Goal: Task Accomplishment & Management: Manage account settings

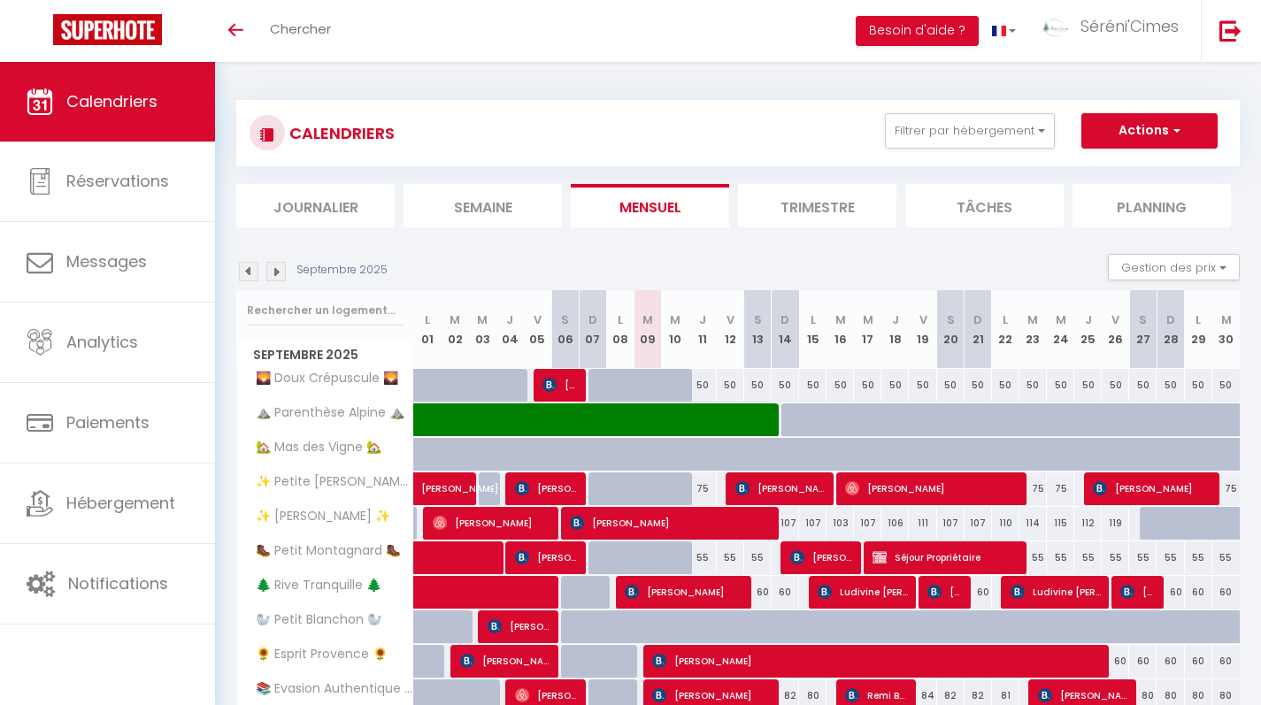
click at [280, 268] on img at bounding box center [275, 271] width 19 height 19
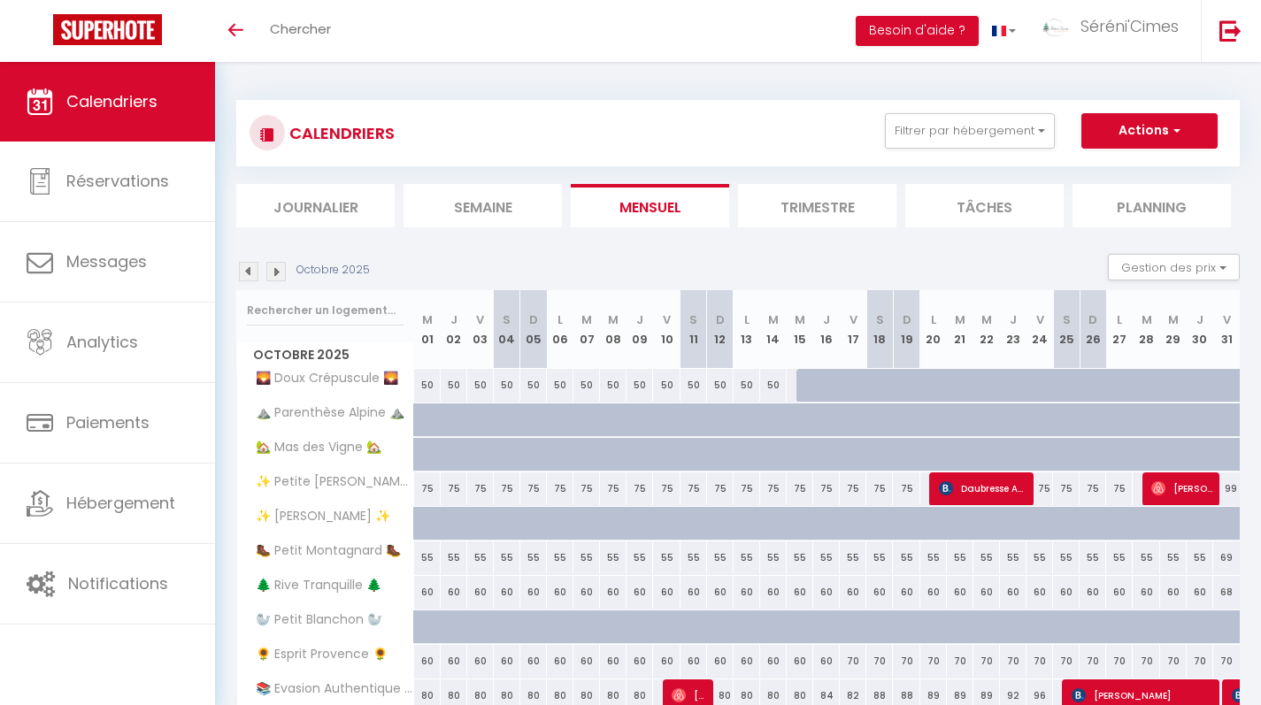
click at [280, 268] on img at bounding box center [275, 271] width 19 height 19
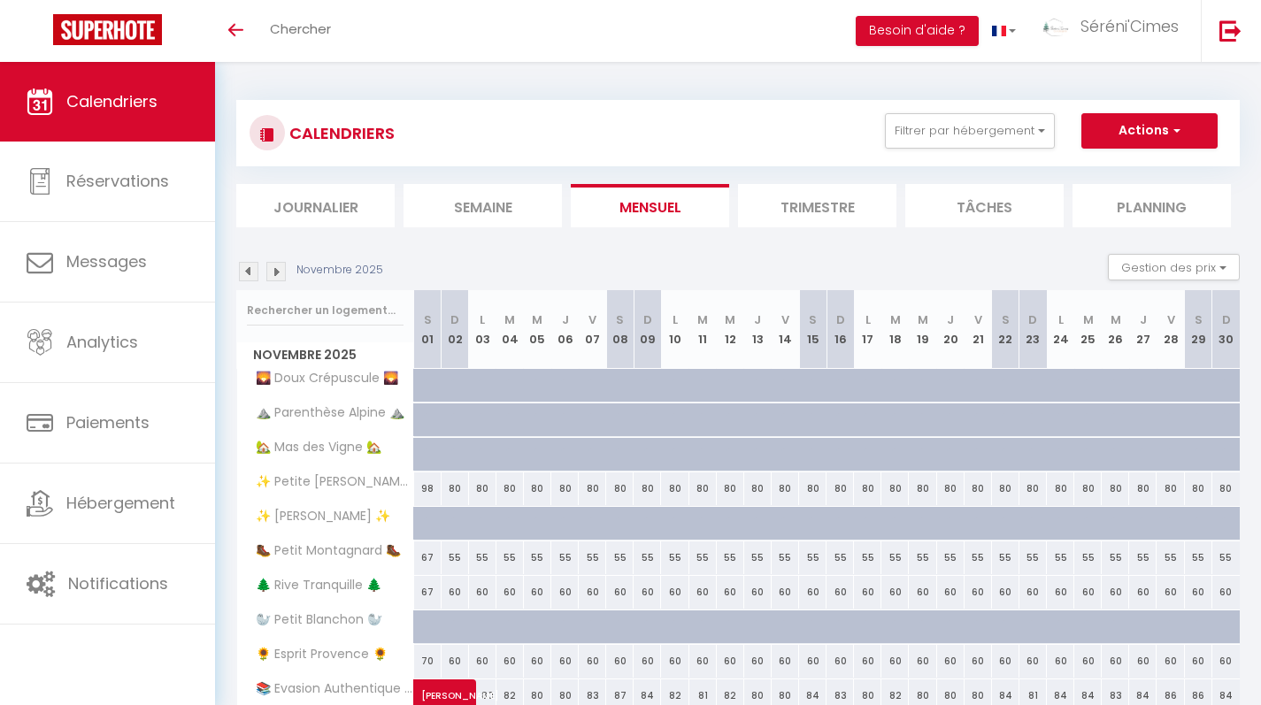
click at [280, 268] on img at bounding box center [275, 271] width 19 height 19
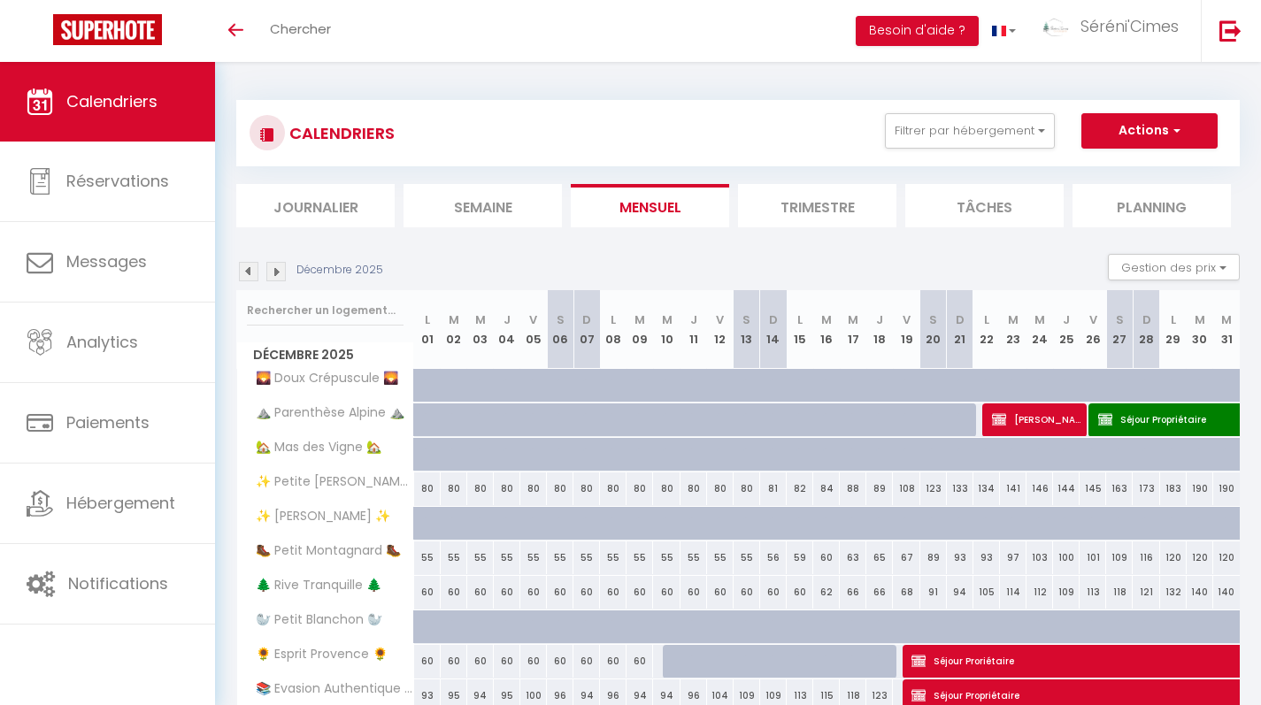
click at [280, 268] on img at bounding box center [275, 271] width 19 height 19
select select
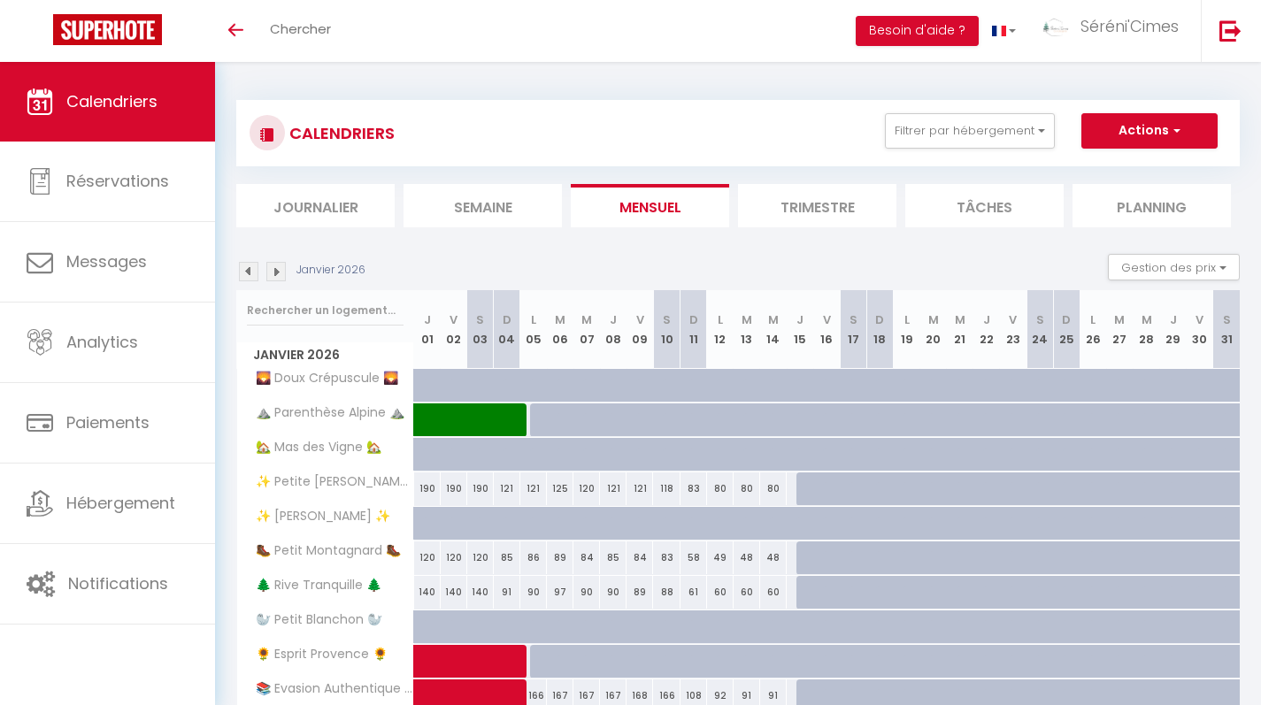
click at [776, 388] on div at bounding box center [783, 396] width 27 height 34
type input "50"
select select "1"
type input "Mer 14 Janvier 2026"
type input "Jeu 15 Janvier 2026"
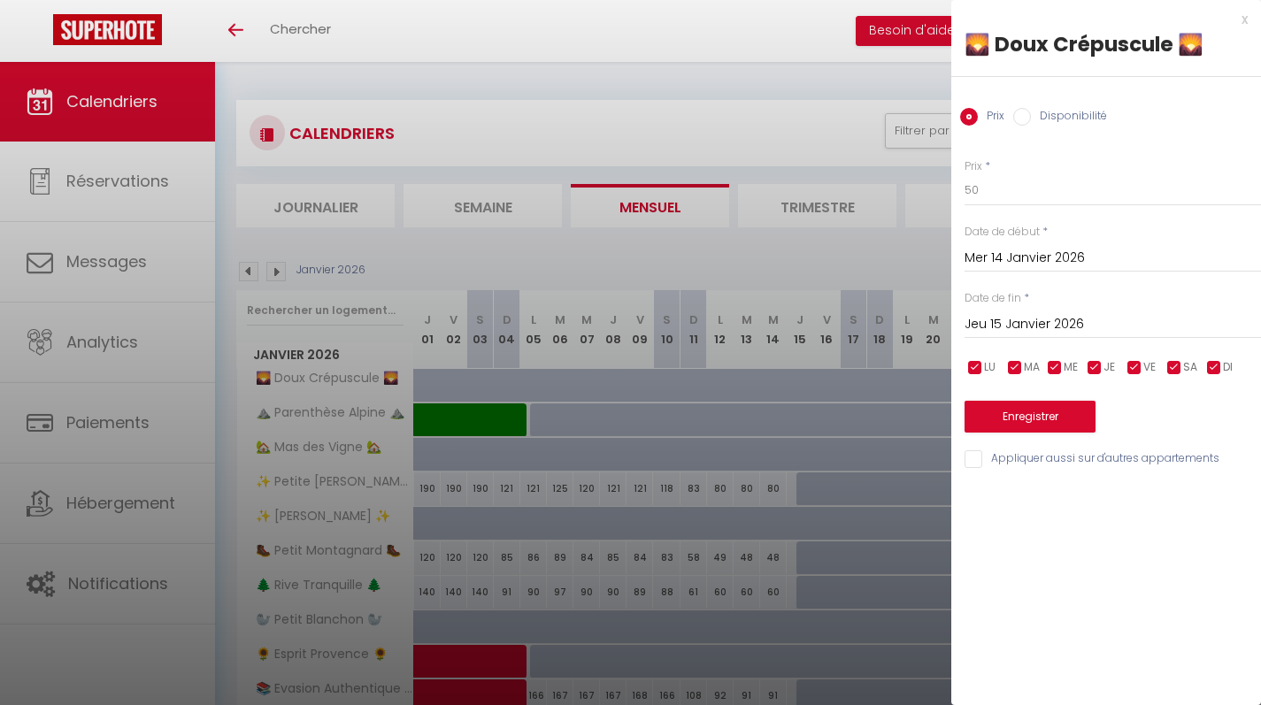
click at [1055, 255] on input "Mer 14 Janvier 2026" at bounding box center [1113, 258] width 297 height 23
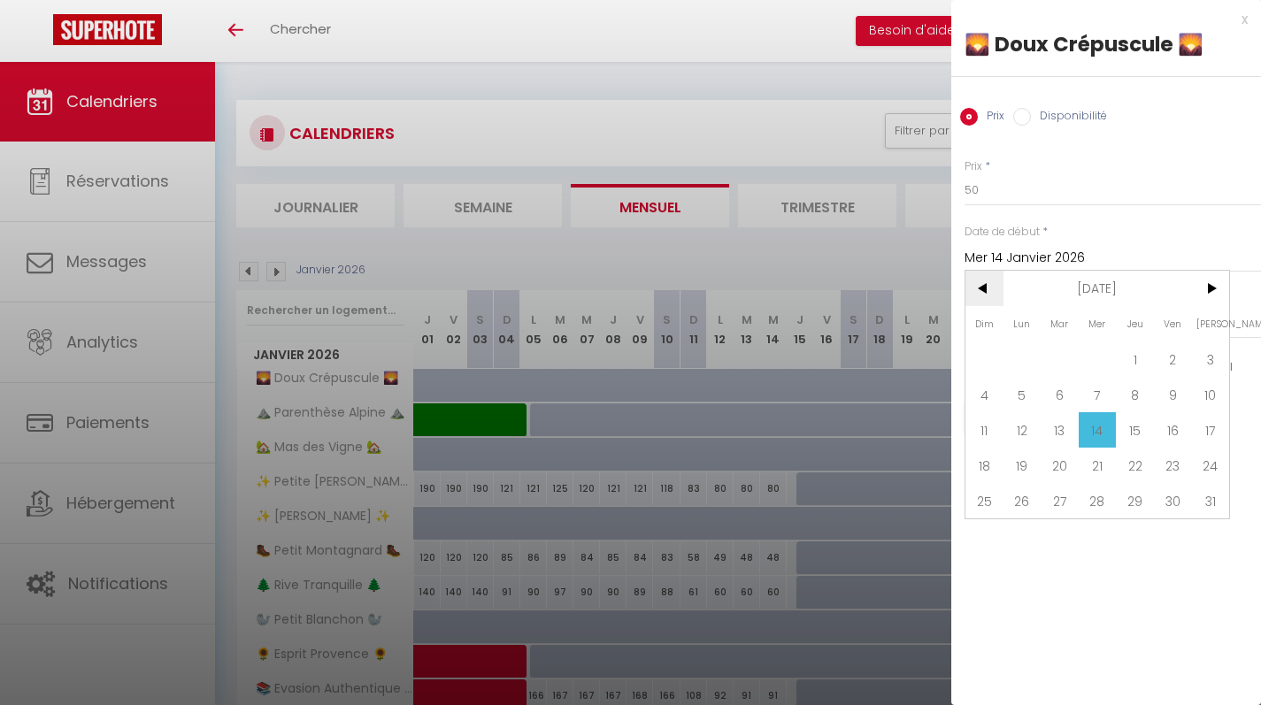
click at [982, 283] on span "<" at bounding box center [985, 288] width 38 height 35
click at [1088, 400] on span "10" at bounding box center [1098, 394] width 38 height 35
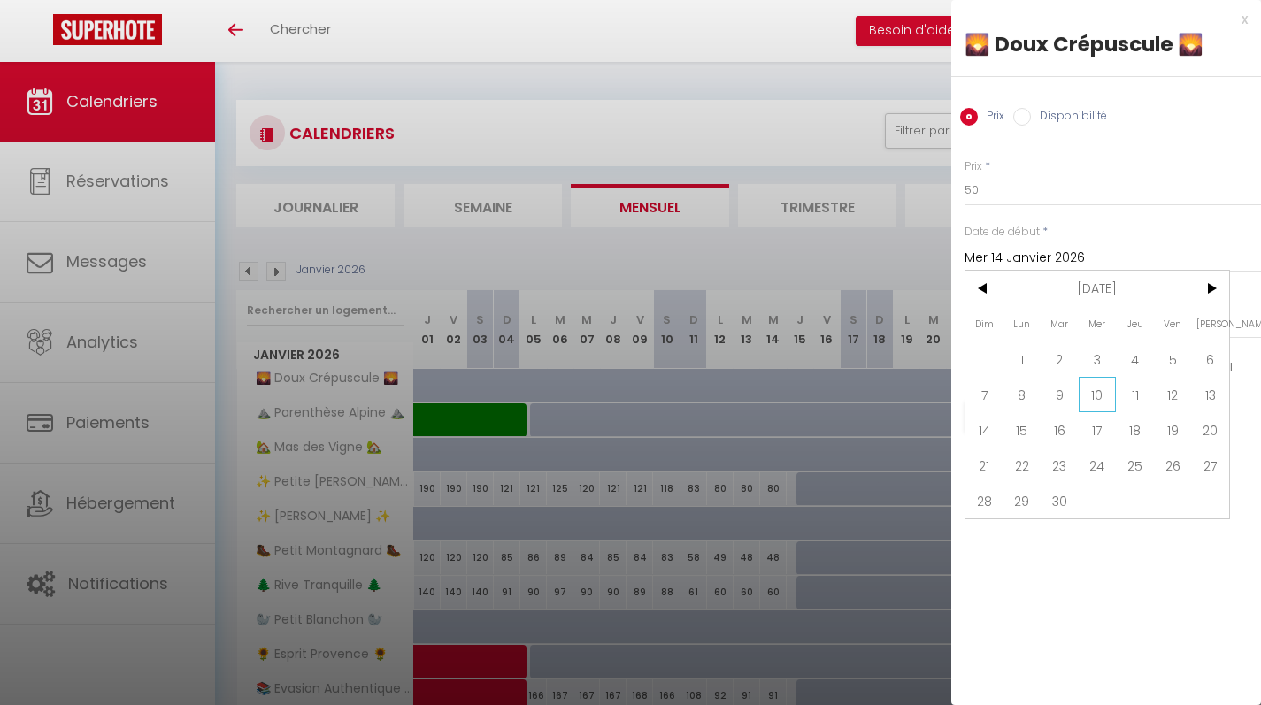
type input "Mer 10 Septembre 2025"
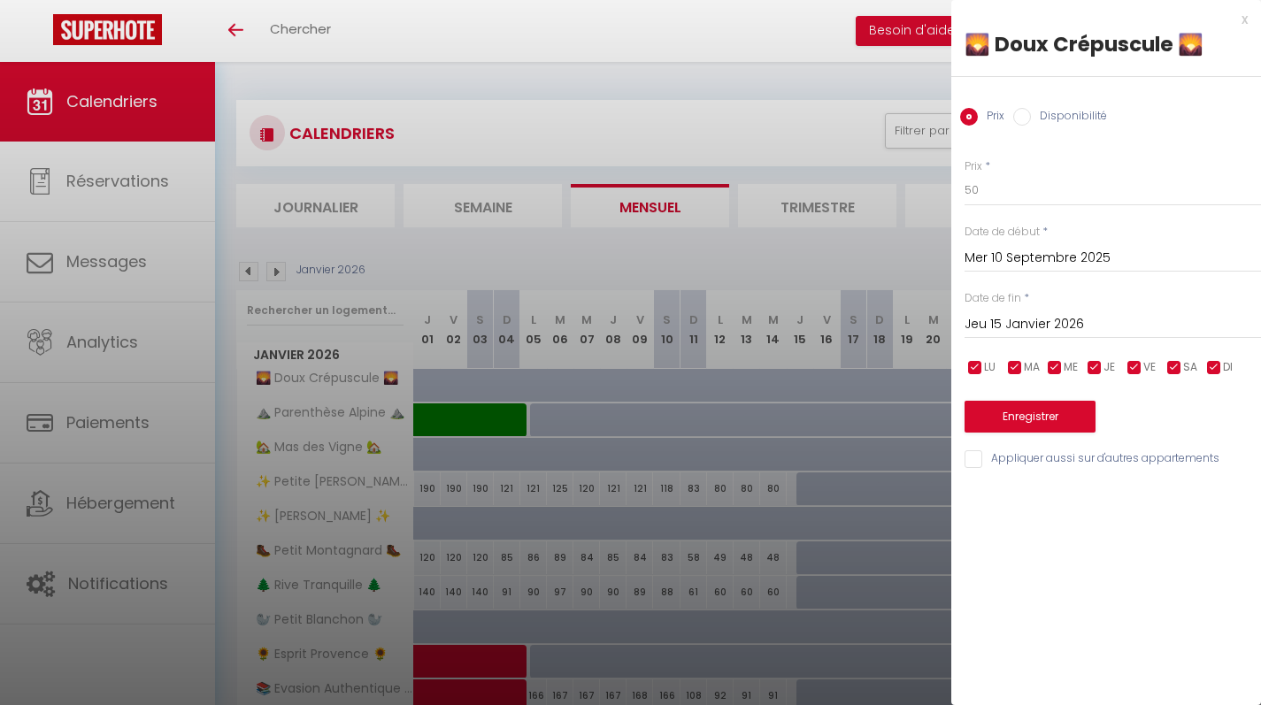
click at [1029, 131] on div "Prix Disponibilité" at bounding box center [1107, 106] width 310 height 59
click at [1030, 101] on div "Prix Disponibilité" at bounding box center [1107, 106] width 310 height 59
click at [1029, 115] on input "Disponibilité" at bounding box center [1023, 117] width 18 height 18
radio input "true"
radio input "false"
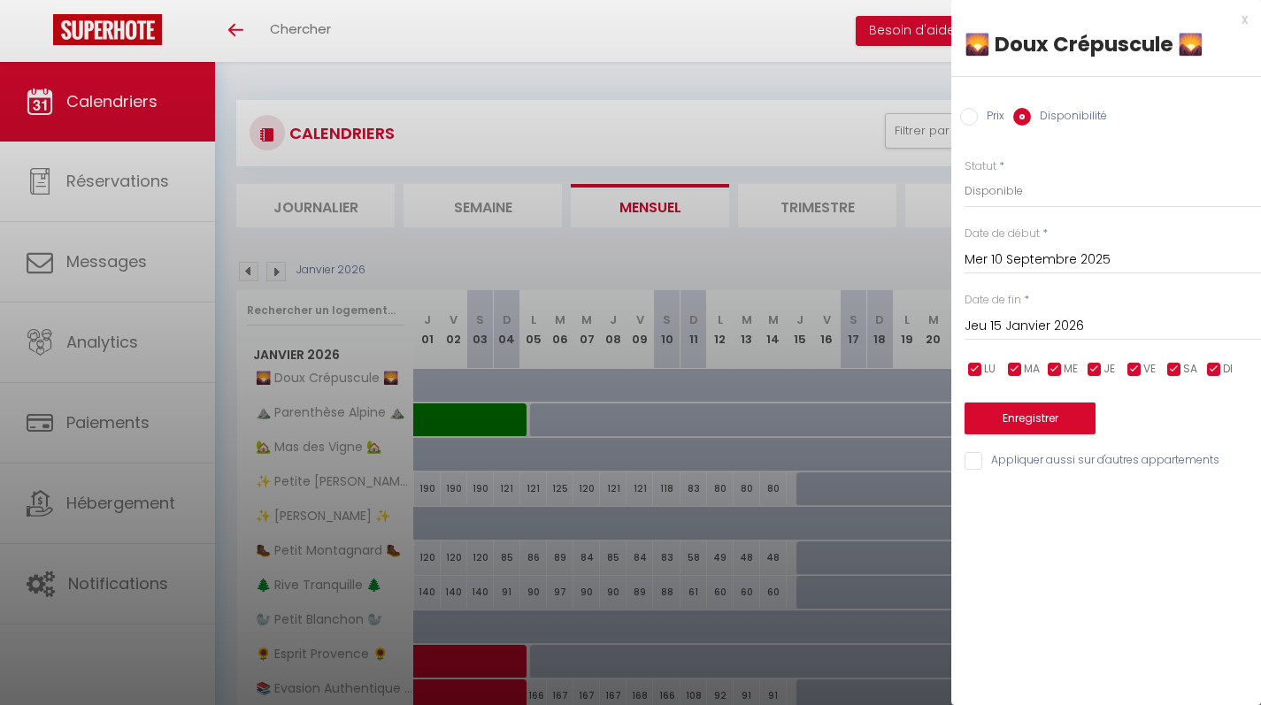
click at [1040, 415] on button "Enregistrer" at bounding box center [1030, 419] width 131 height 32
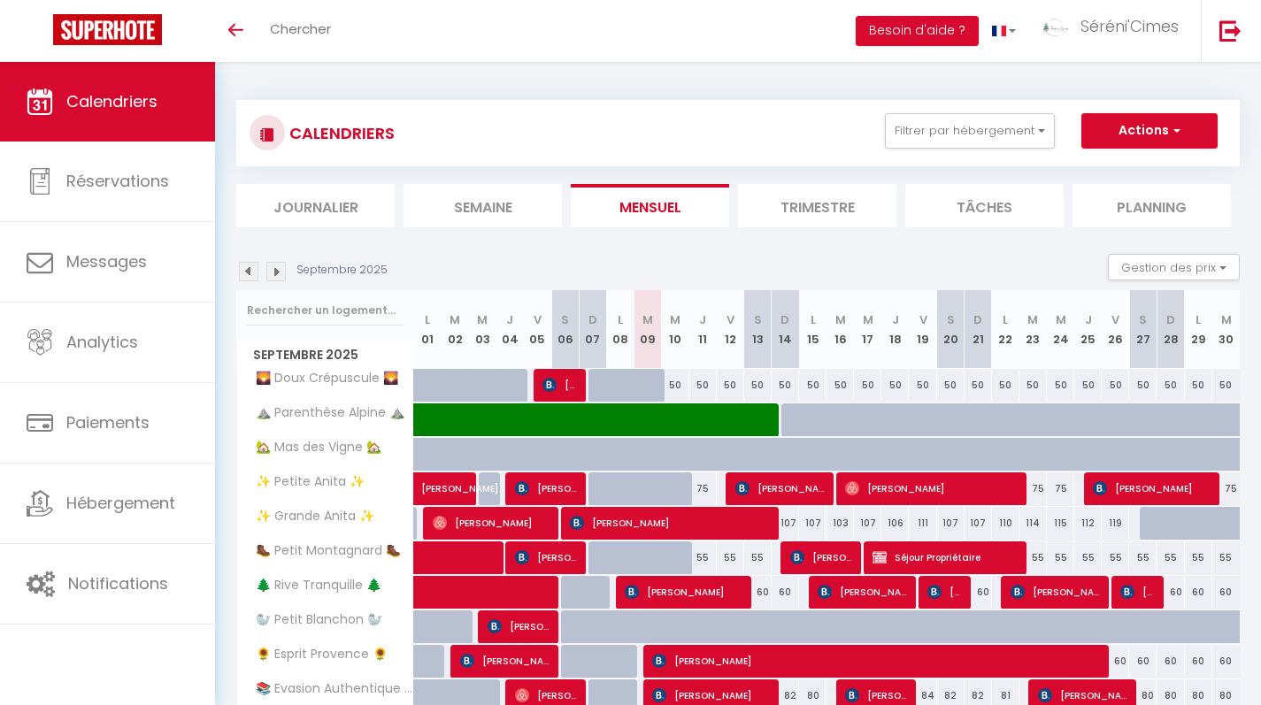
click at [280, 276] on img at bounding box center [275, 271] width 19 height 19
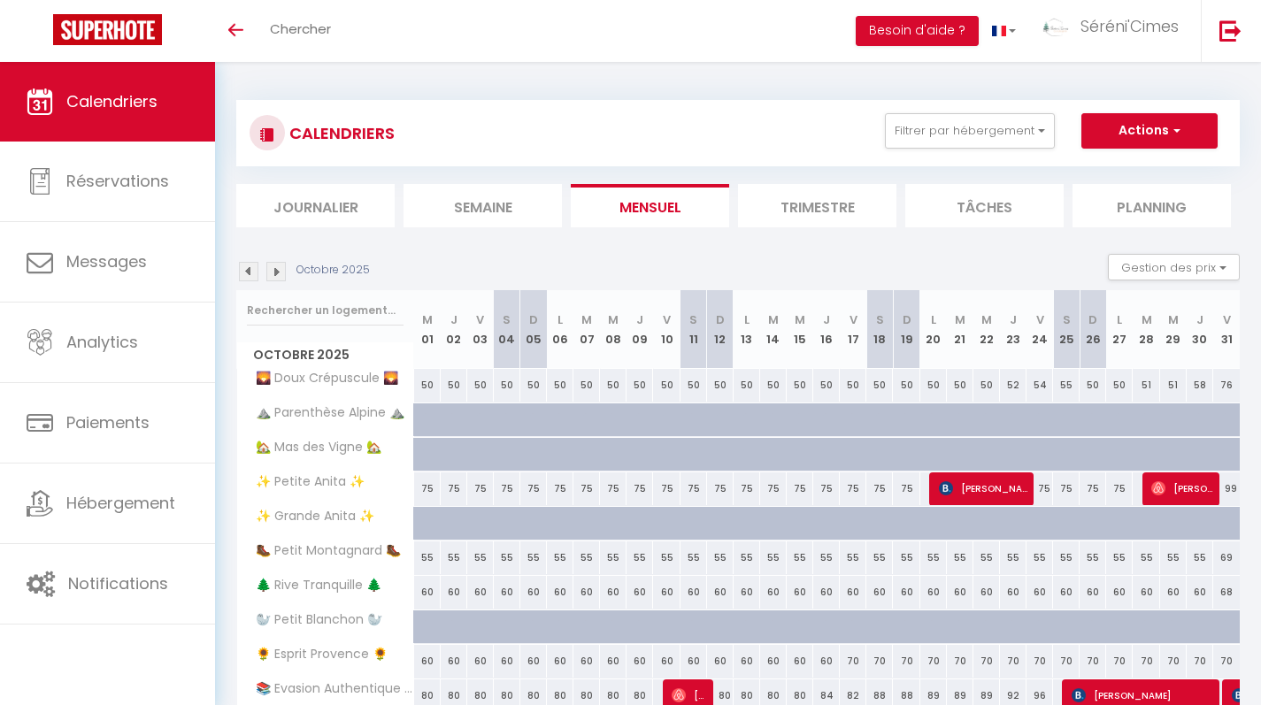
click at [280, 276] on img at bounding box center [275, 271] width 19 height 19
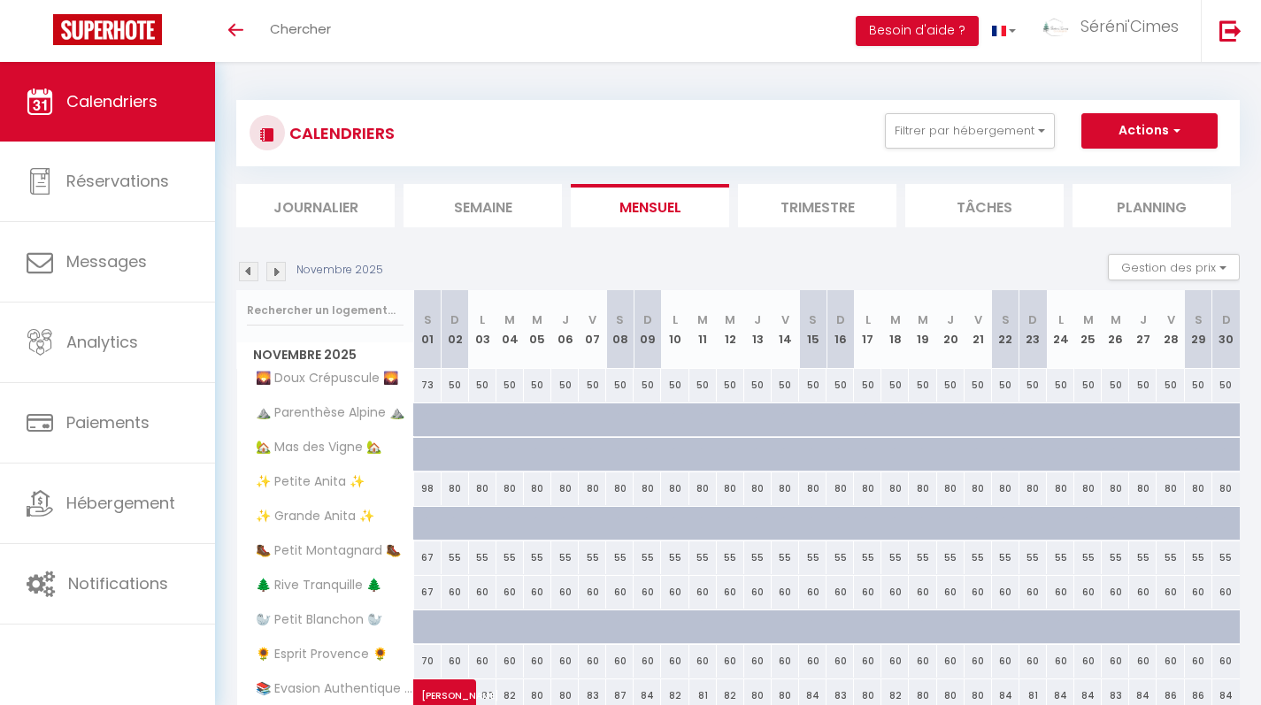
click at [280, 276] on img at bounding box center [275, 271] width 19 height 19
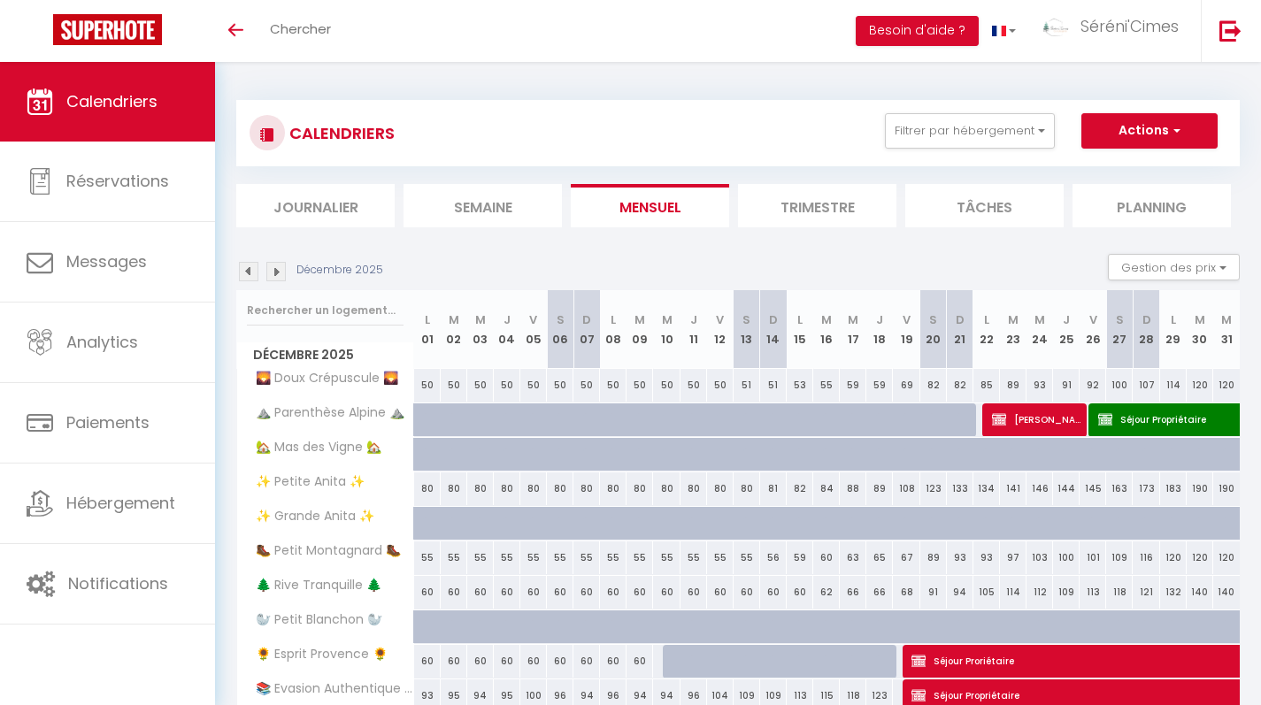
click at [280, 276] on img at bounding box center [275, 271] width 19 height 19
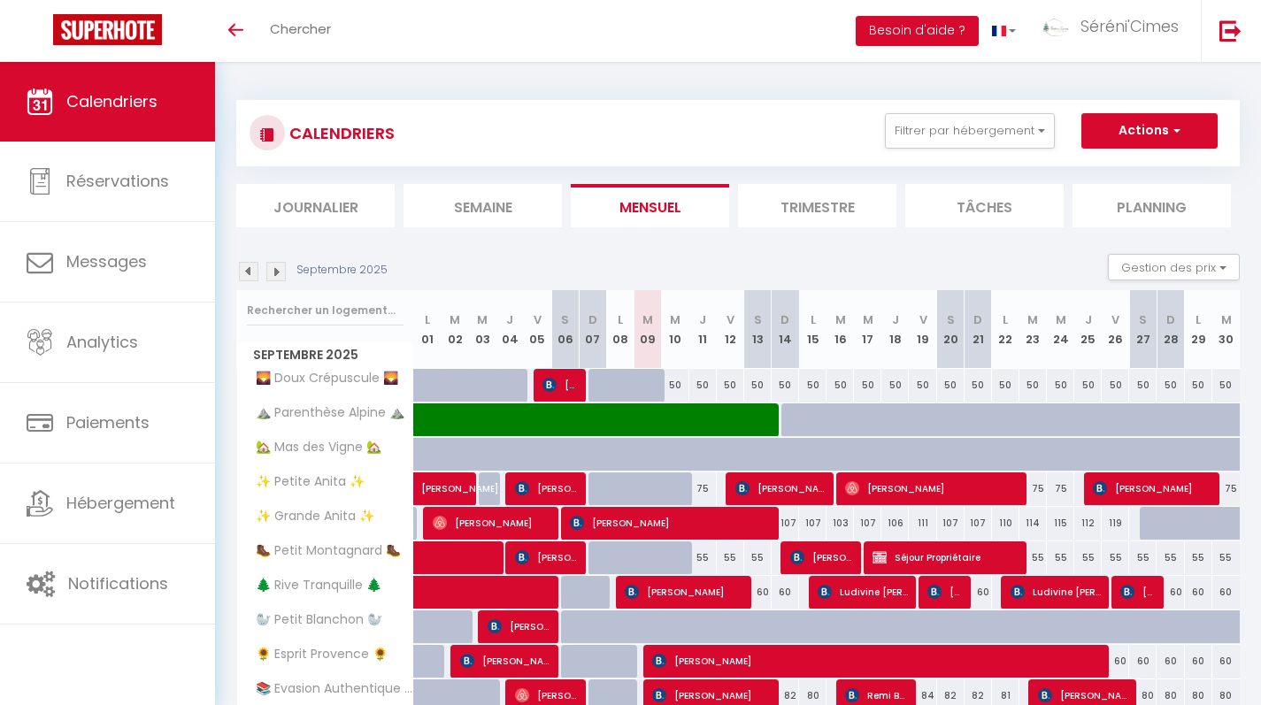
click at [292, 266] on div "Septembre 2025" at bounding box center [314, 271] width 157 height 19
click at [272, 266] on img at bounding box center [275, 271] width 19 height 19
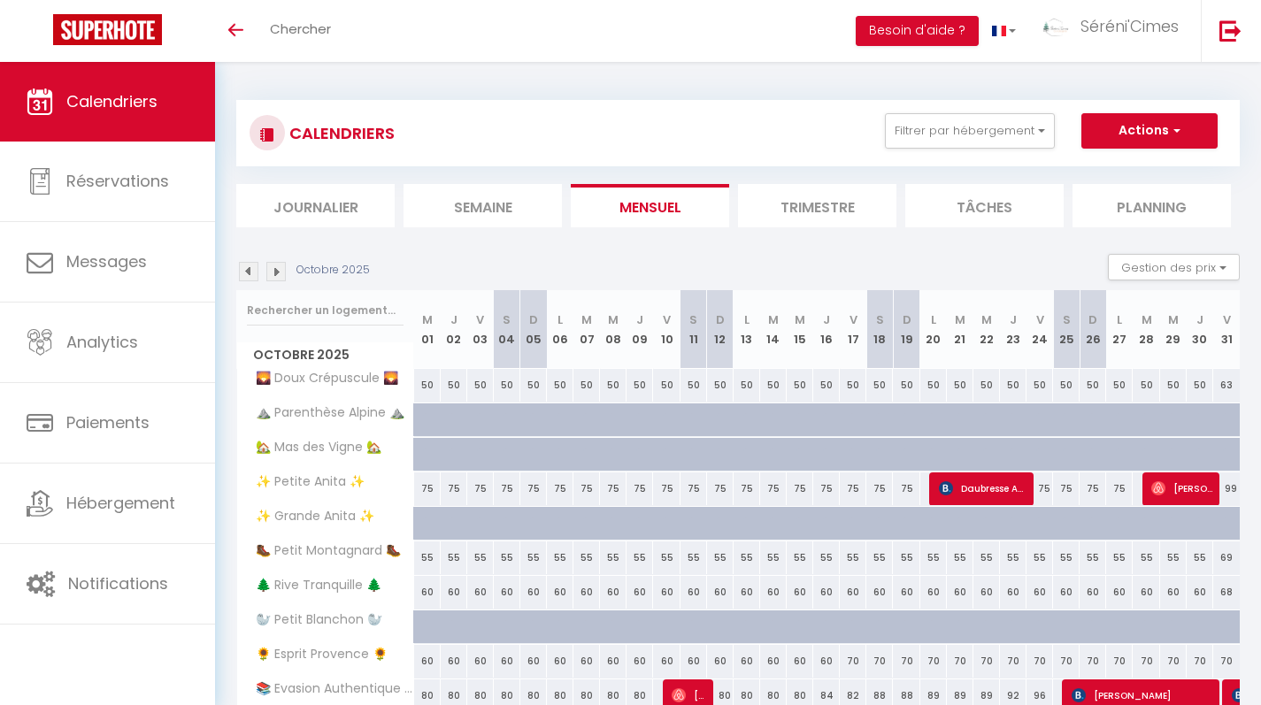
click at [277, 280] on img at bounding box center [275, 271] width 19 height 19
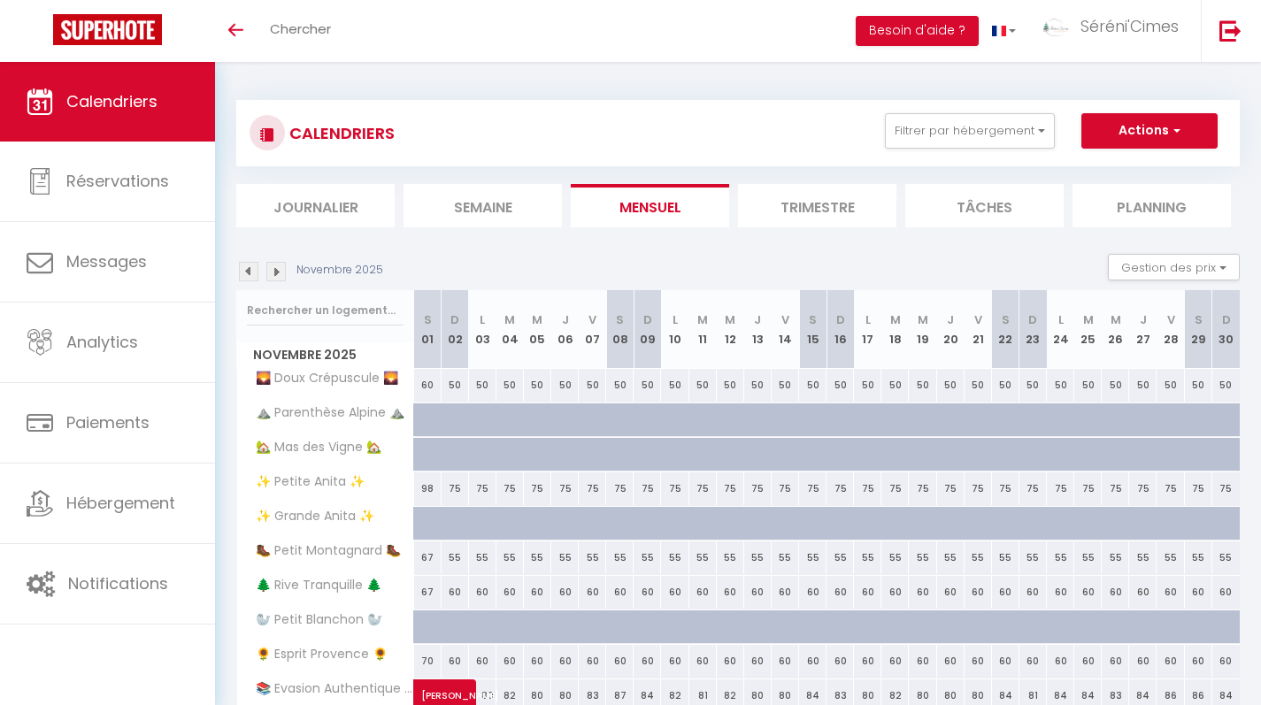
click at [277, 280] on img at bounding box center [275, 271] width 19 height 19
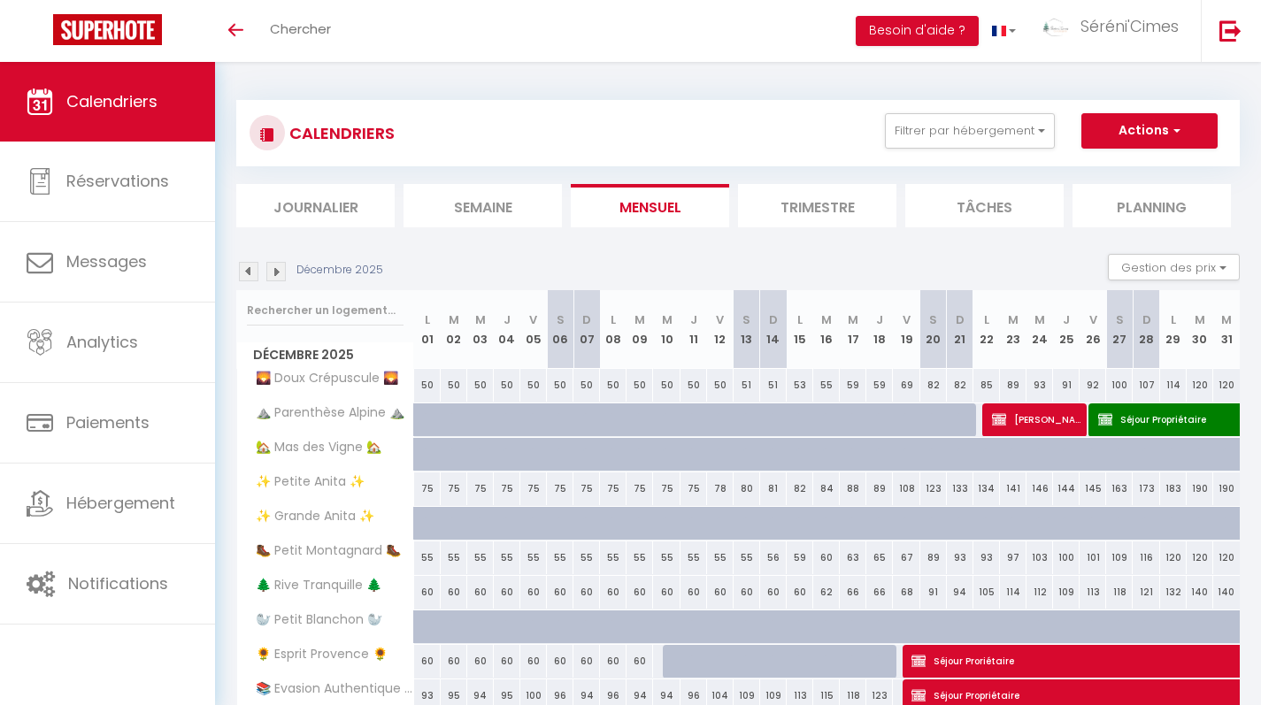
click at [277, 280] on img at bounding box center [275, 271] width 19 height 19
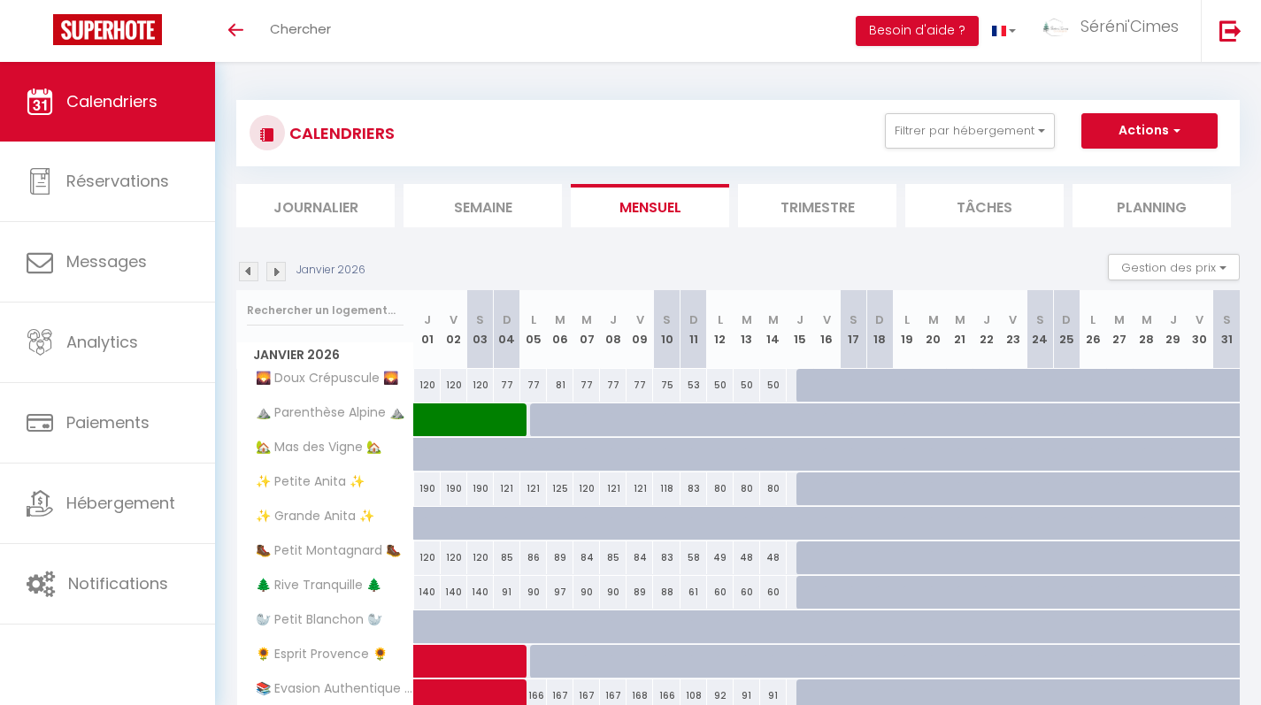
click at [277, 280] on img at bounding box center [275, 271] width 19 height 19
click at [274, 274] on img at bounding box center [275, 271] width 19 height 19
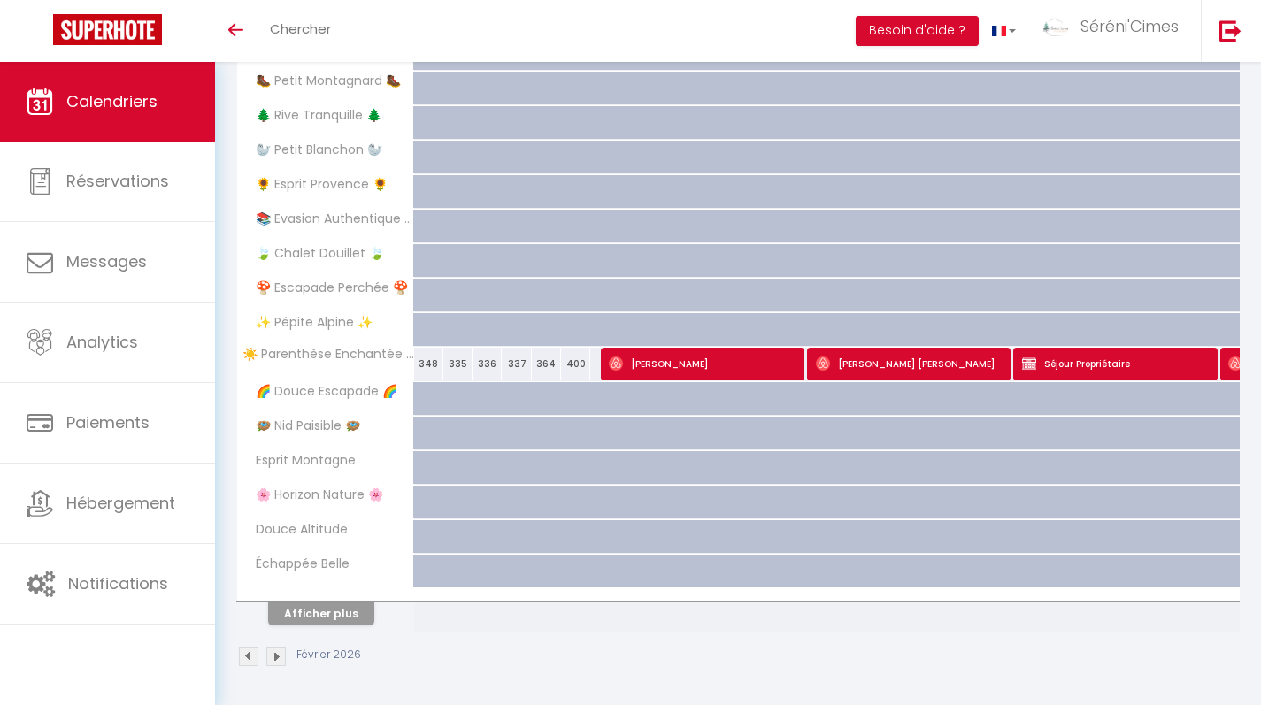
scroll to position [469, 0]
click at [321, 624] on button "Afficher plus" at bounding box center [321, 615] width 106 height 24
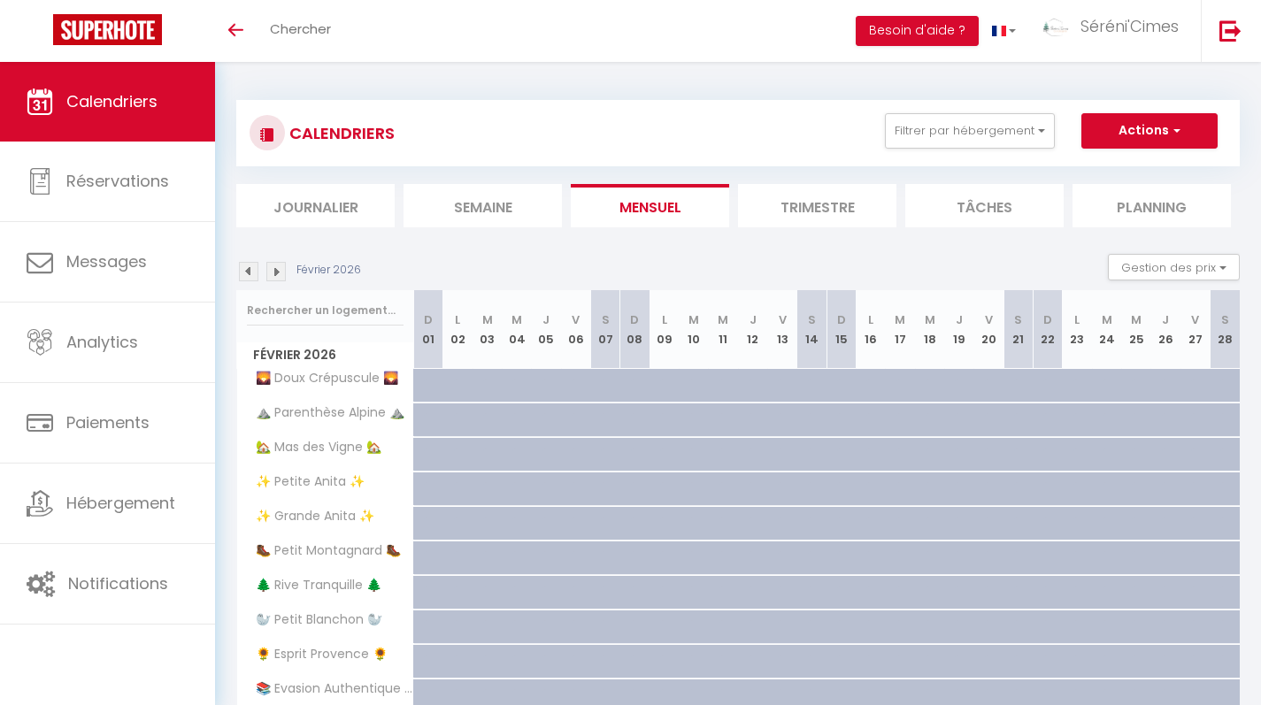
scroll to position [0, 0]
click at [247, 269] on img at bounding box center [248, 271] width 19 height 19
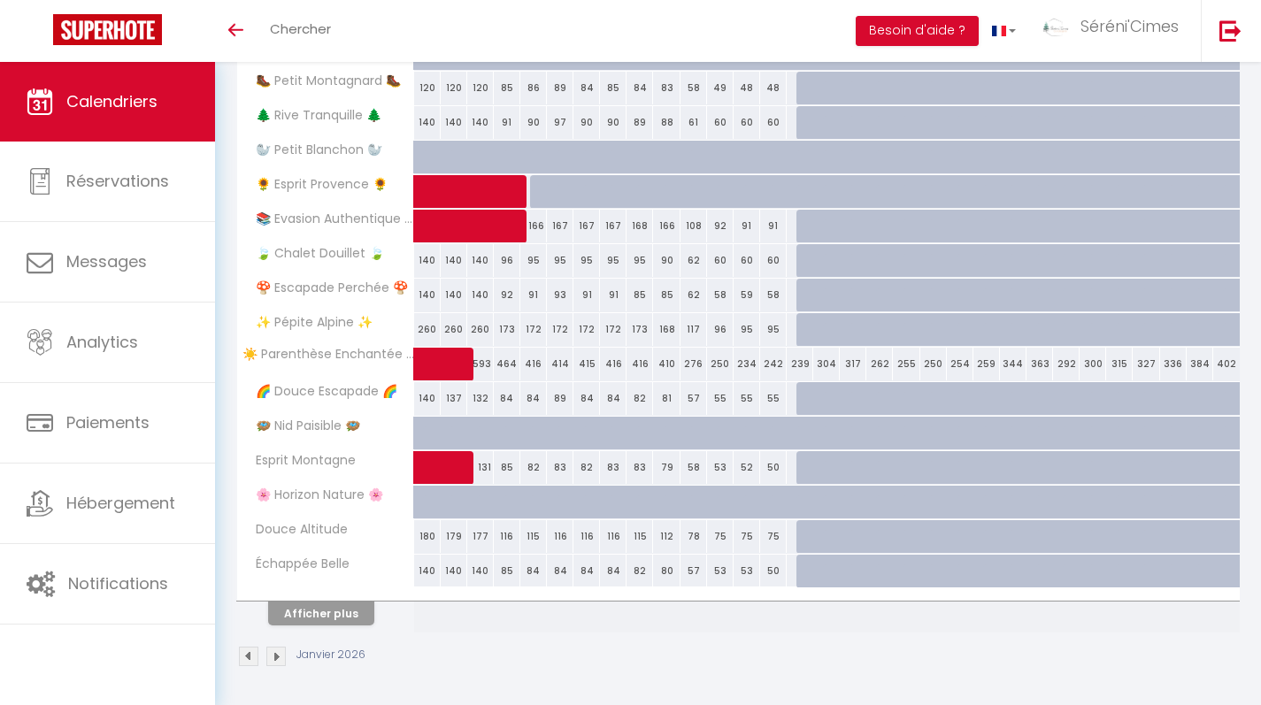
scroll to position [469, 0]
click at [358, 613] on button "Afficher plus" at bounding box center [321, 615] width 106 height 24
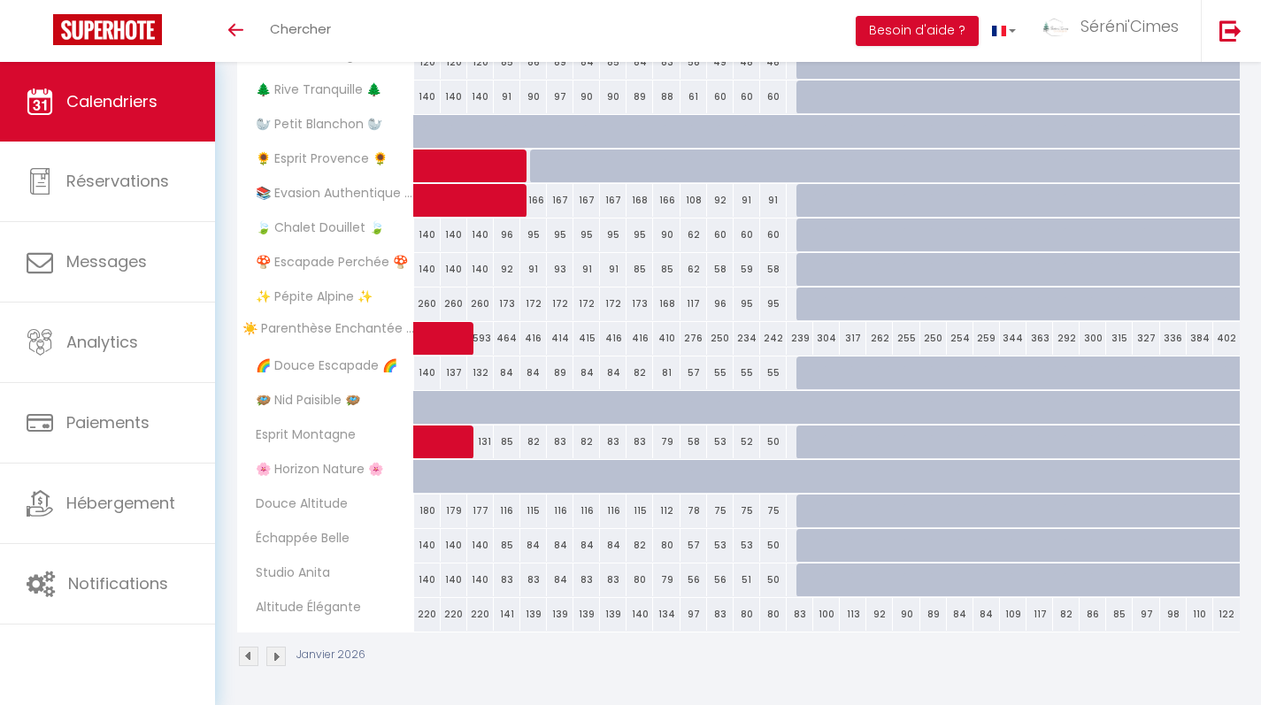
scroll to position [495, 0]
click at [799, 624] on div "83" at bounding box center [800, 615] width 27 height 33
type input "83"
type input "Jeu 15 Janvier 2026"
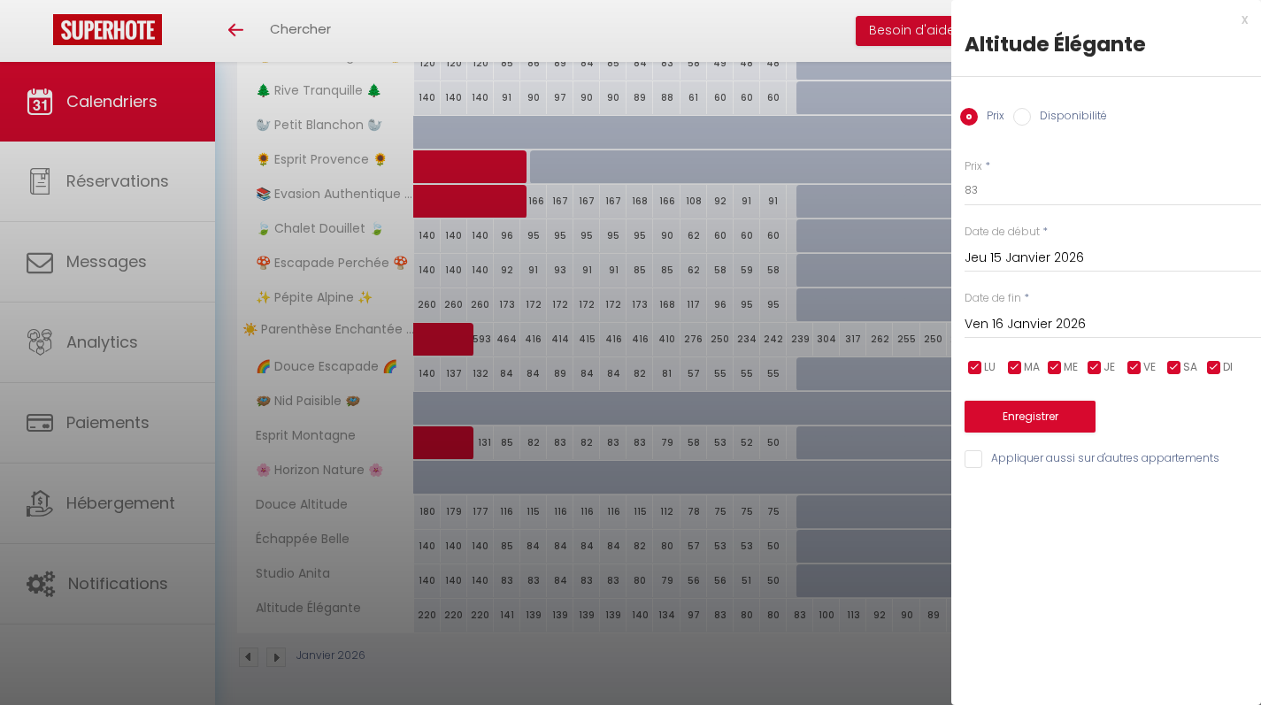
click at [1036, 326] on input "Ven 16 Janvier 2026" at bounding box center [1113, 324] width 297 height 23
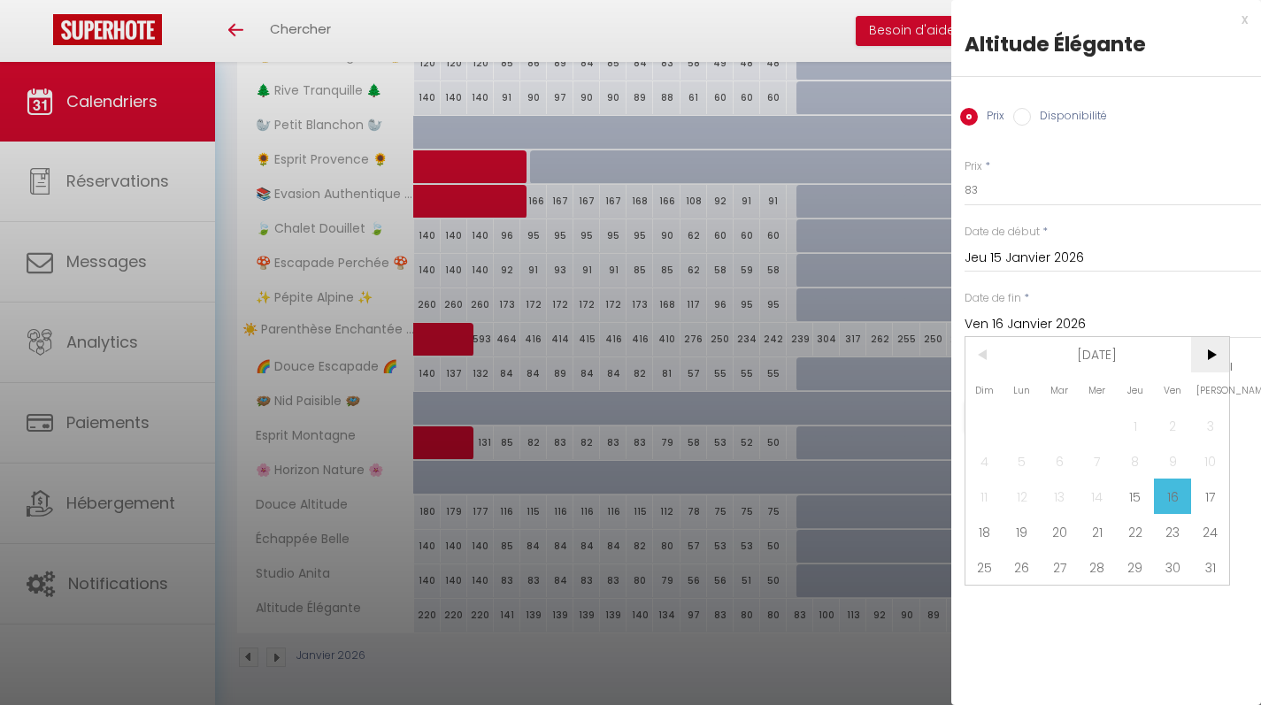
click at [1214, 366] on span ">" at bounding box center [1210, 354] width 38 height 35
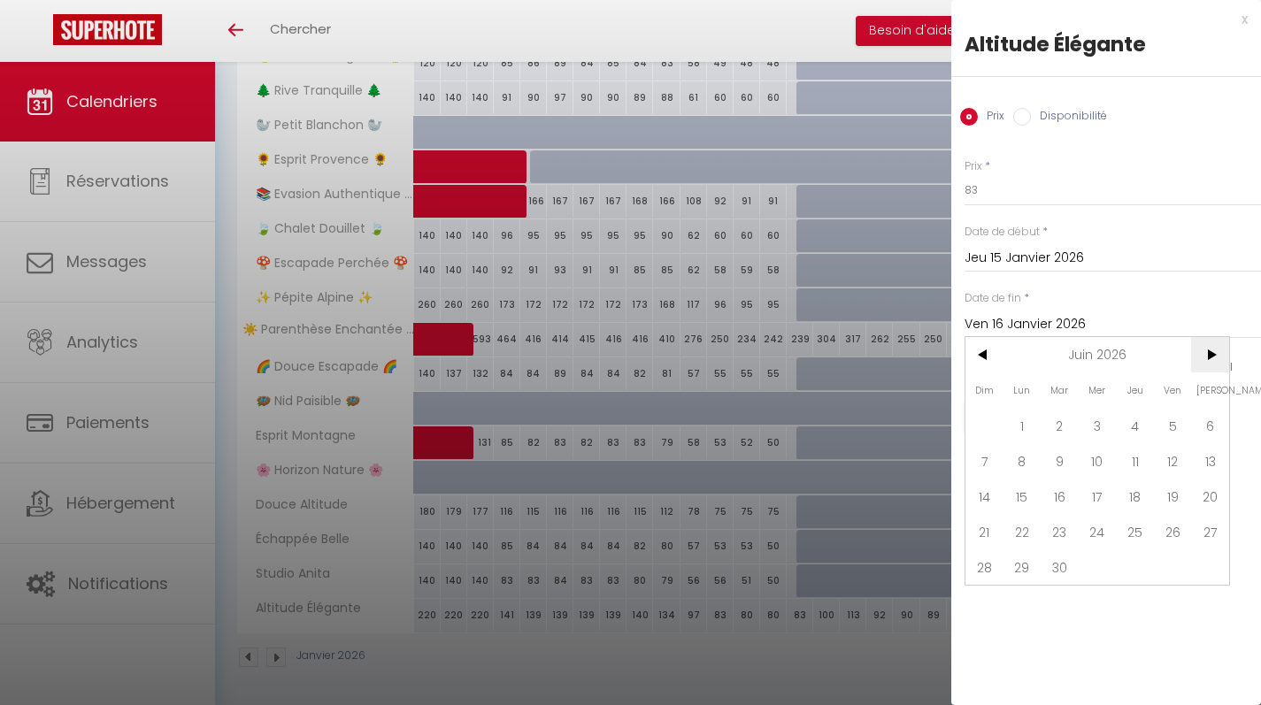
click at [1214, 366] on span ">" at bounding box center [1210, 354] width 38 height 35
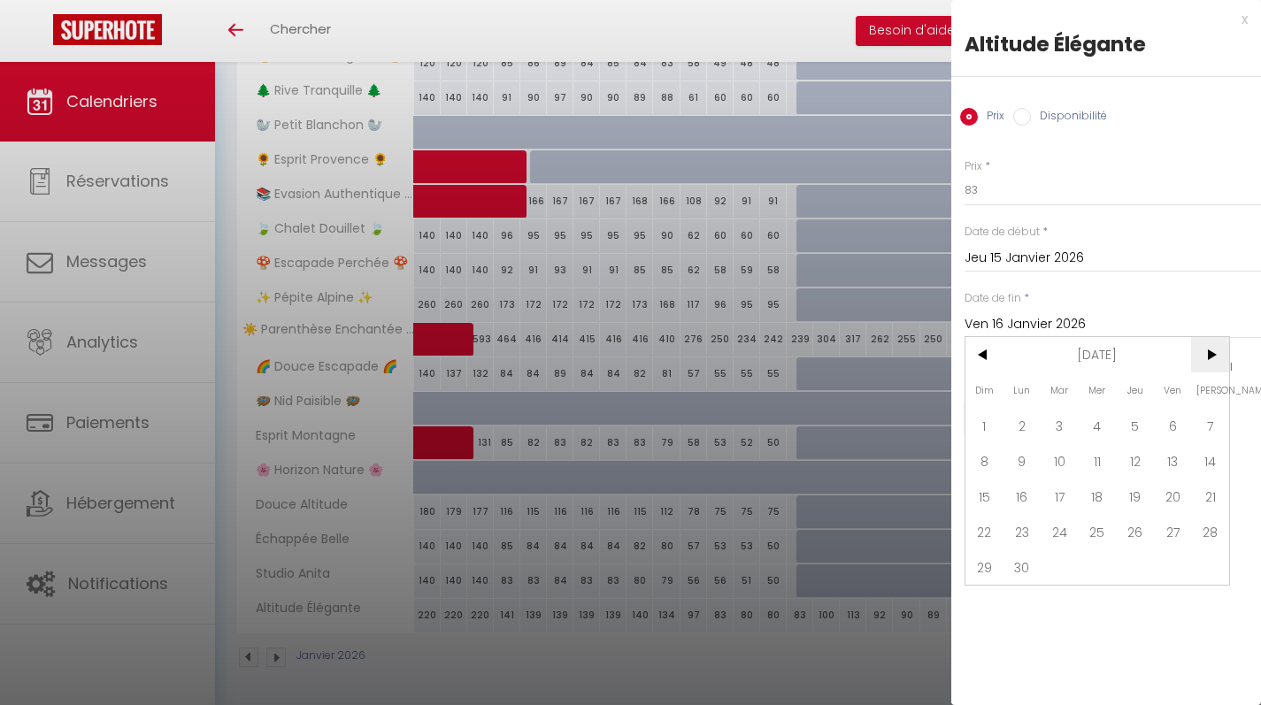
click at [1214, 366] on span ">" at bounding box center [1210, 354] width 38 height 35
click at [987, 601] on span "31" at bounding box center [985, 602] width 38 height 35
type input "Dim 31 Janvier 2027"
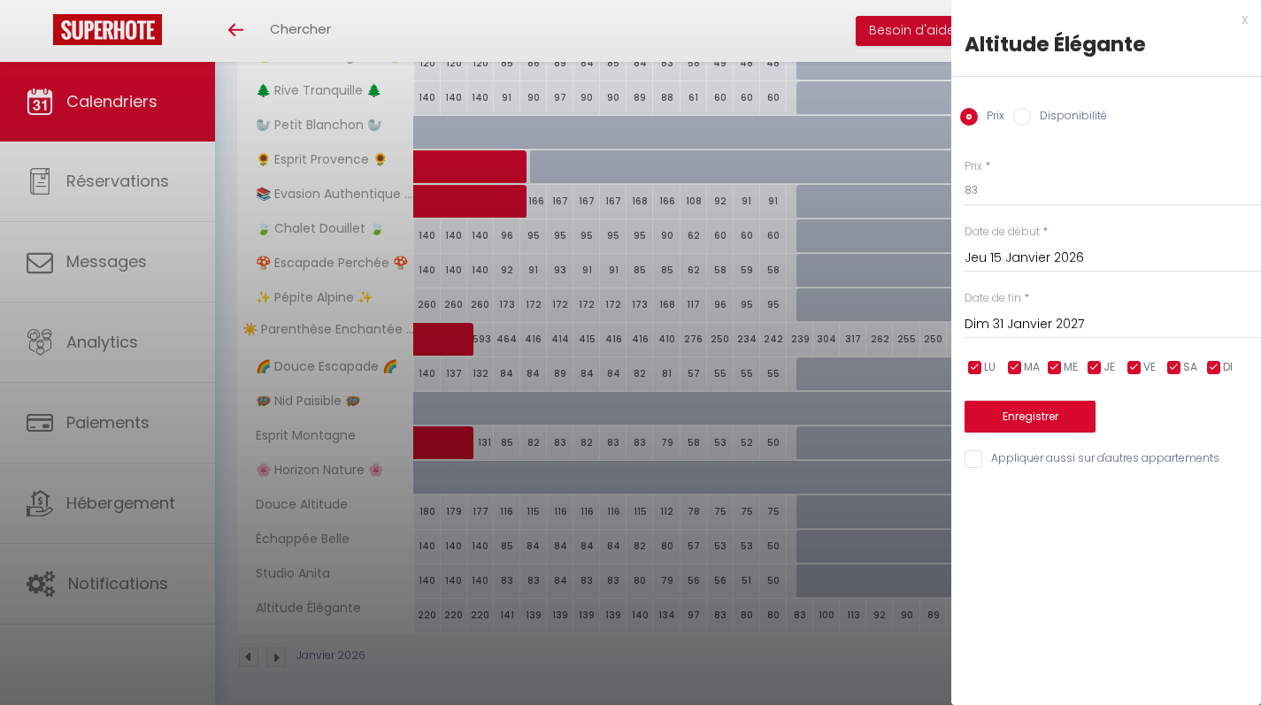
click at [1050, 117] on label "Disponibilité" at bounding box center [1069, 117] width 76 height 19
click at [1031, 117] on input "Disponibilité" at bounding box center [1023, 117] width 18 height 18
radio input "true"
radio input "false"
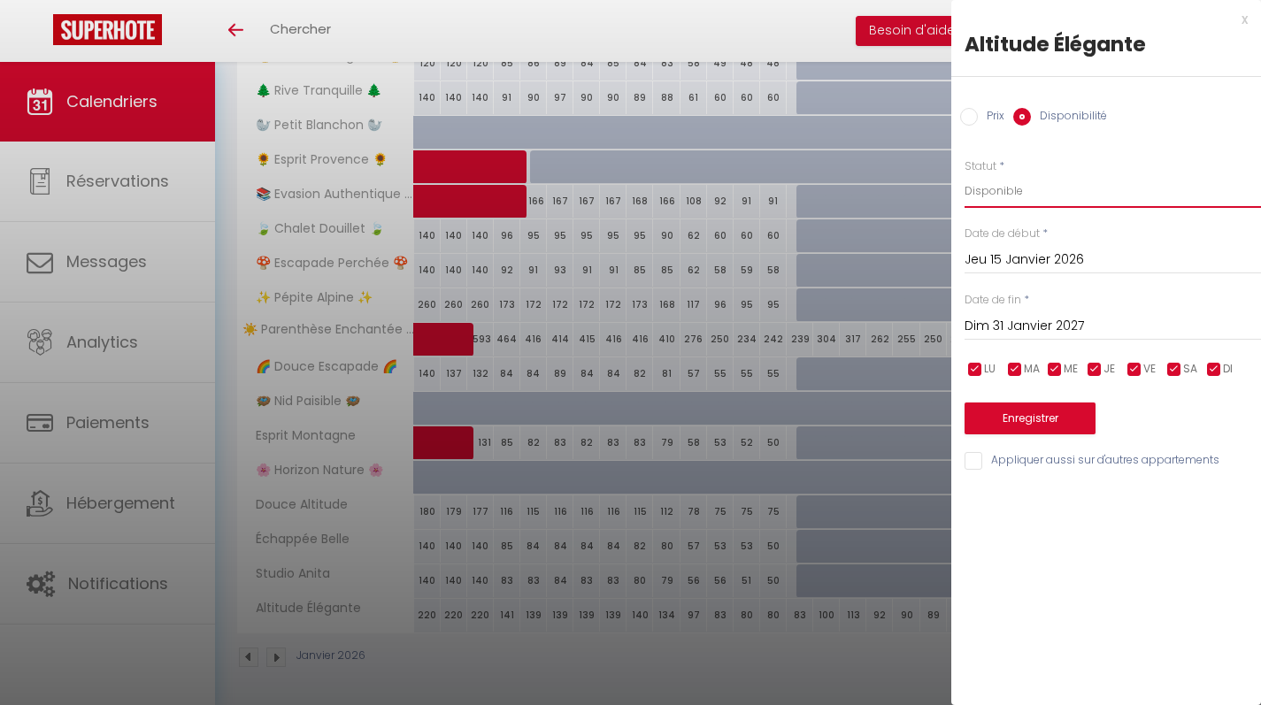
select select "0"
click at [1053, 417] on button "Enregistrer" at bounding box center [1030, 419] width 131 height 32
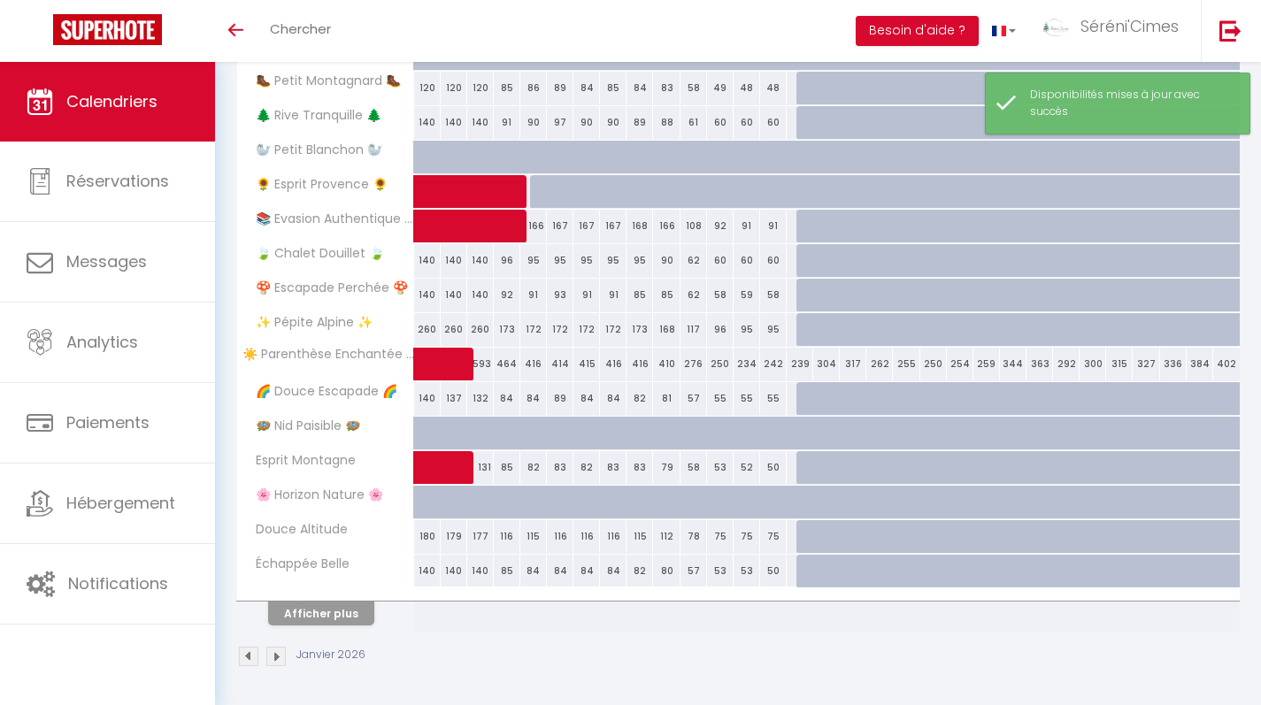
scroll to position [469, 0]
click at [339, 613] on button "Afficher plus" at bounding box center [321, 615] width 106 height 24
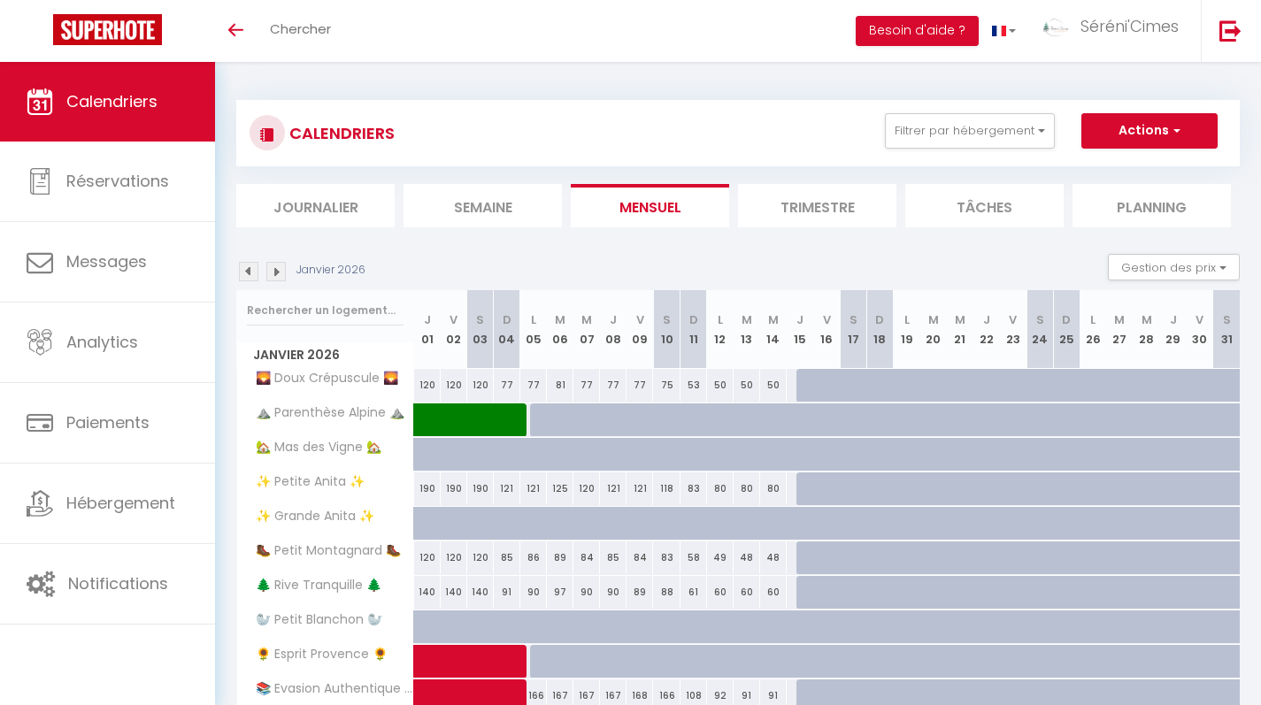
scroll to position [0, 0]
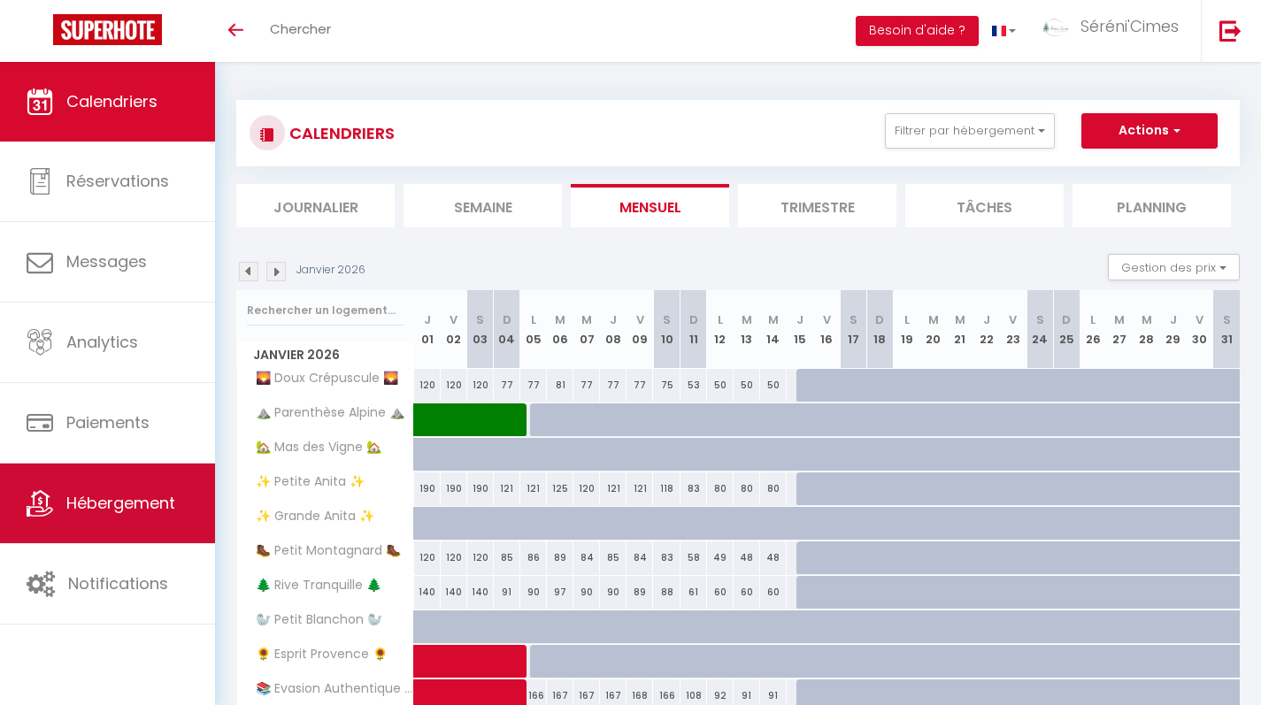
click at [82, 522] on link "Hébergement" at bounding box center [107, 504] width 215 height 80
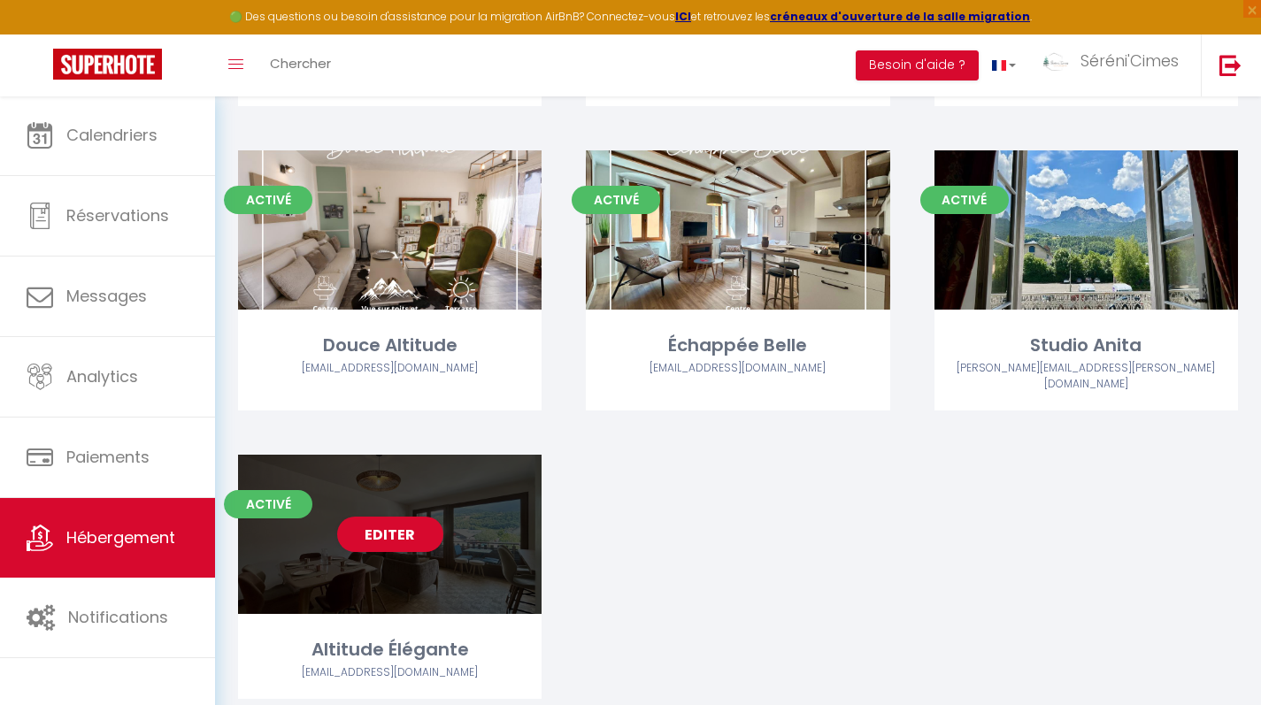
scroll to position [1836, 0]
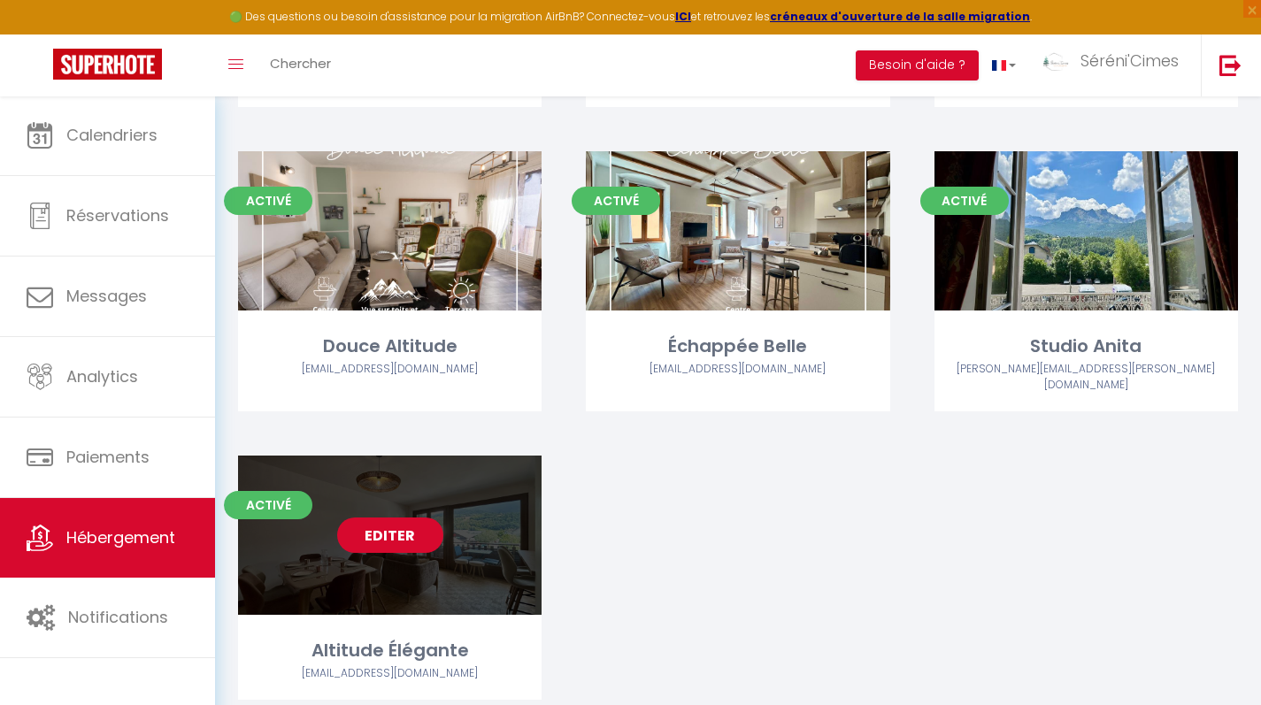
click at [380, 518] on link "Editer" at bounding box center [390, 535] width 106 height 35
select select "3"
select select "2"
select select "1"
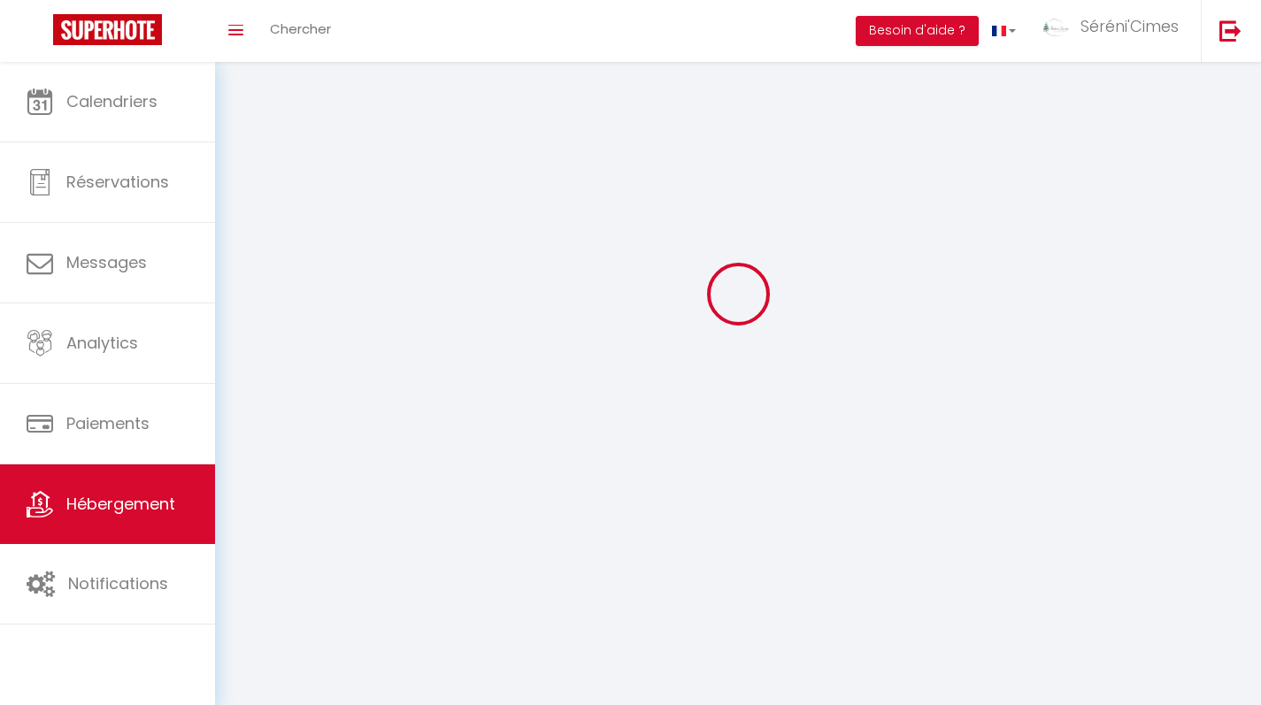
select select
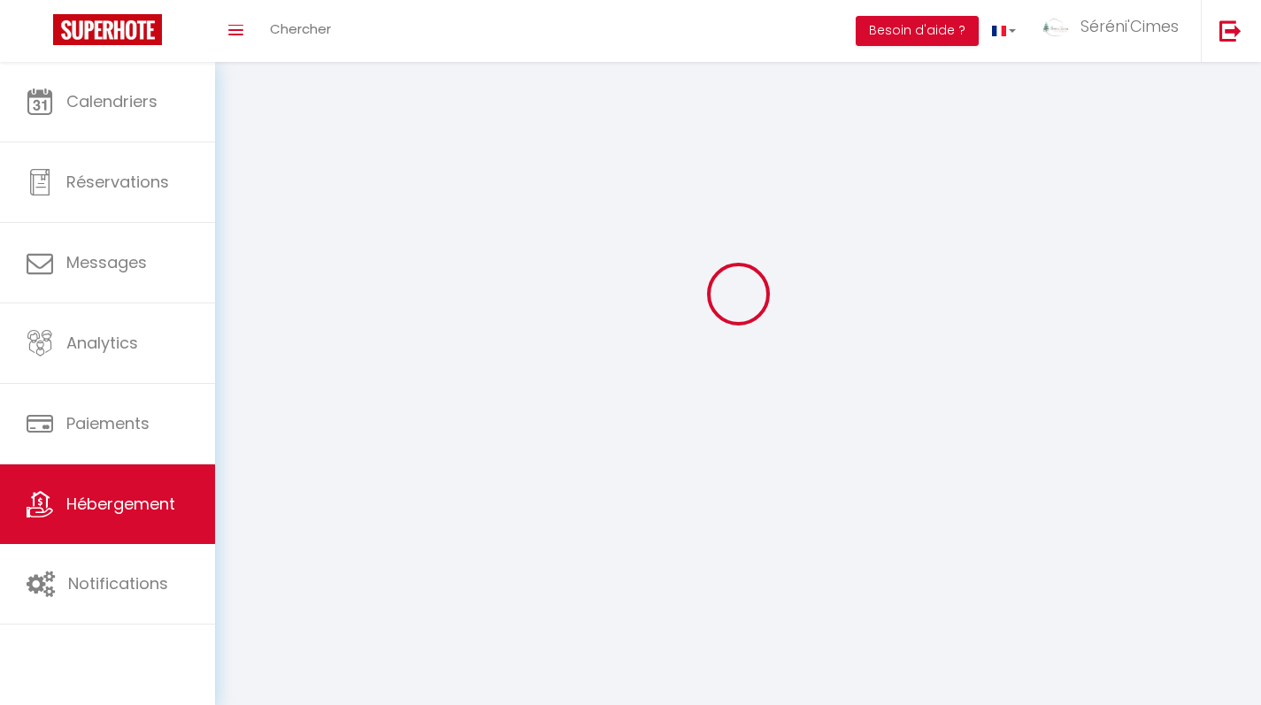
checkbox input "false"
select select
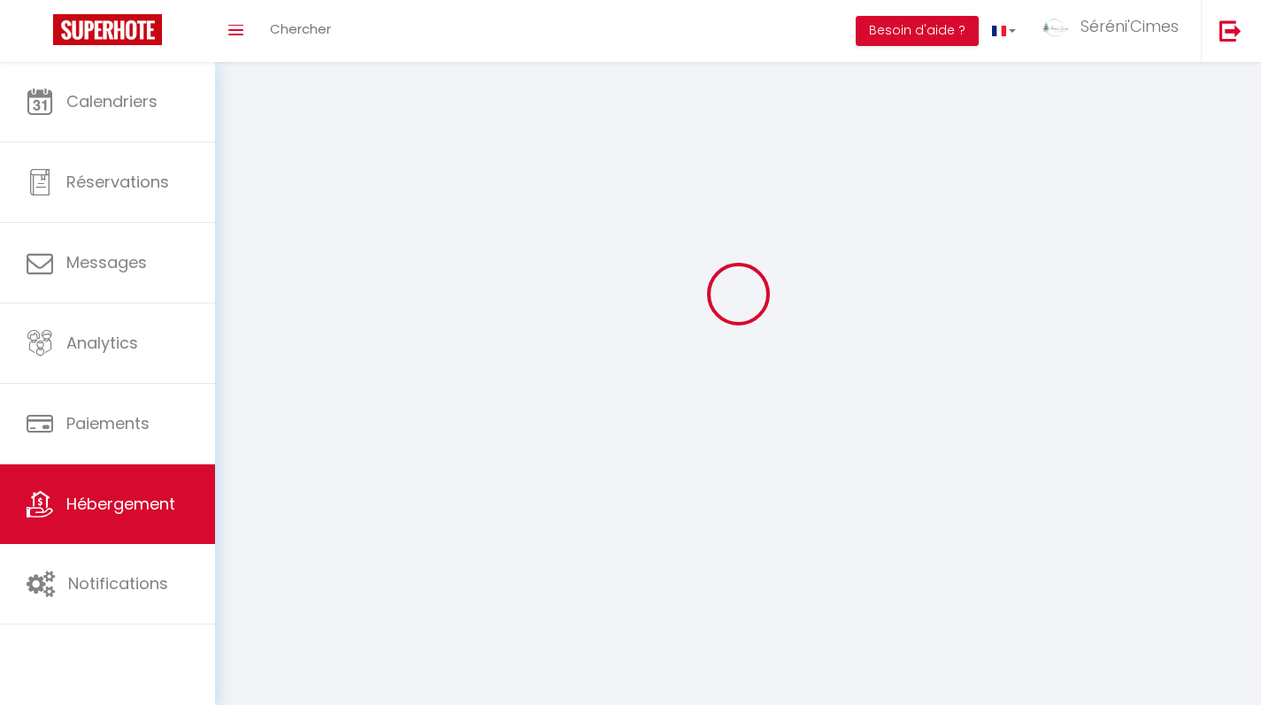
select select
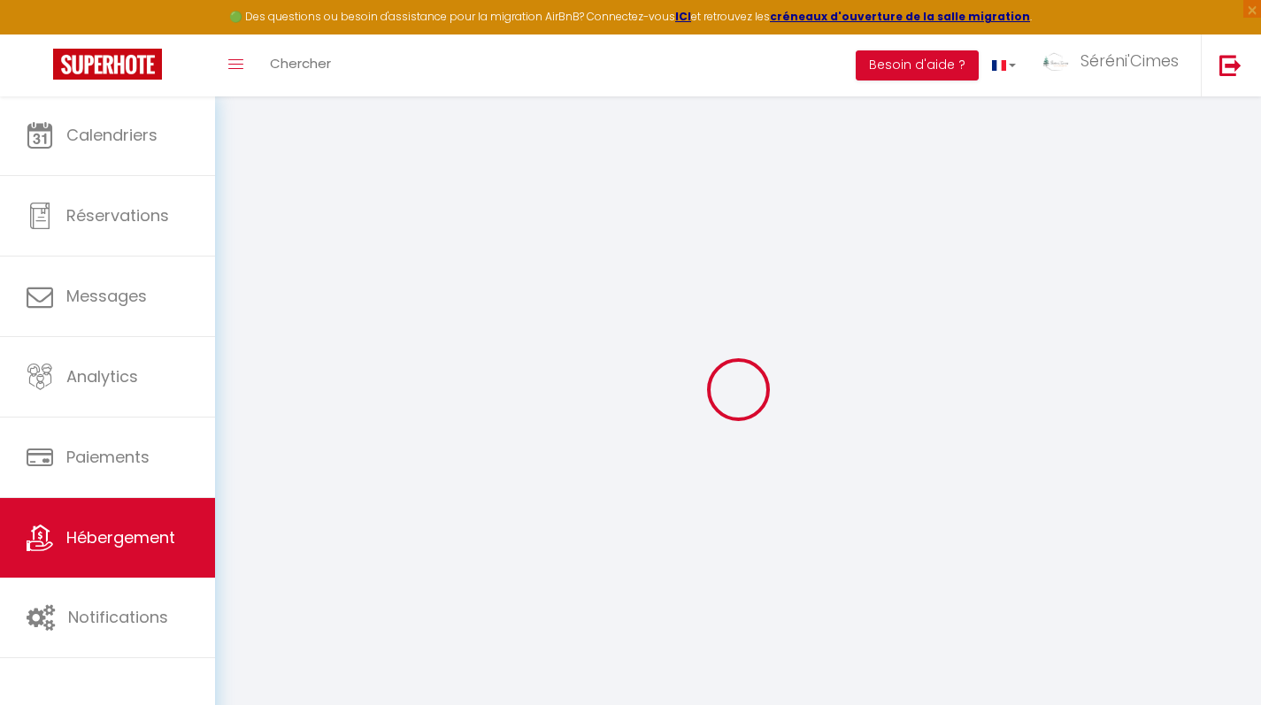
select select "+ 20 %"
select select "+ 4 %"
checkbox input "false"
checkbox input "true"
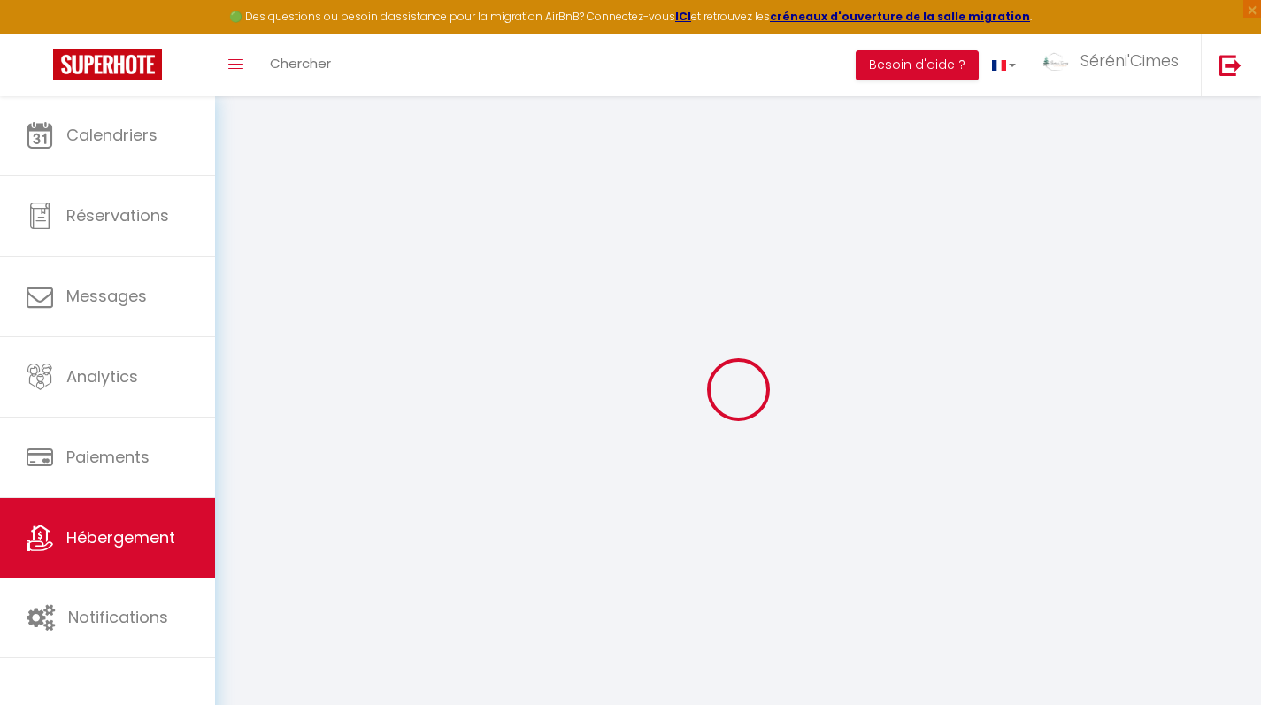
checkbox input "true"
checkbox input "false"
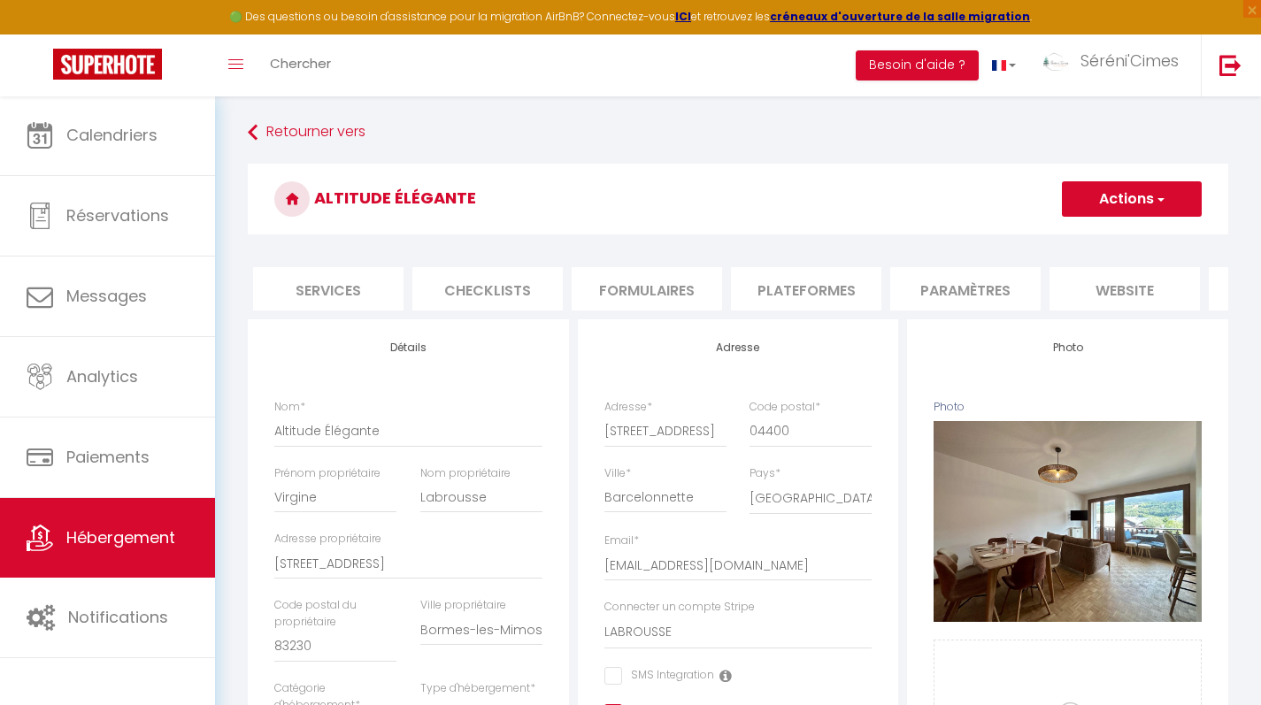
scroll to position [0, 480]
click at [814, 285] on li "Plateformes" at bounding box center [799, 288] width 150 height 43
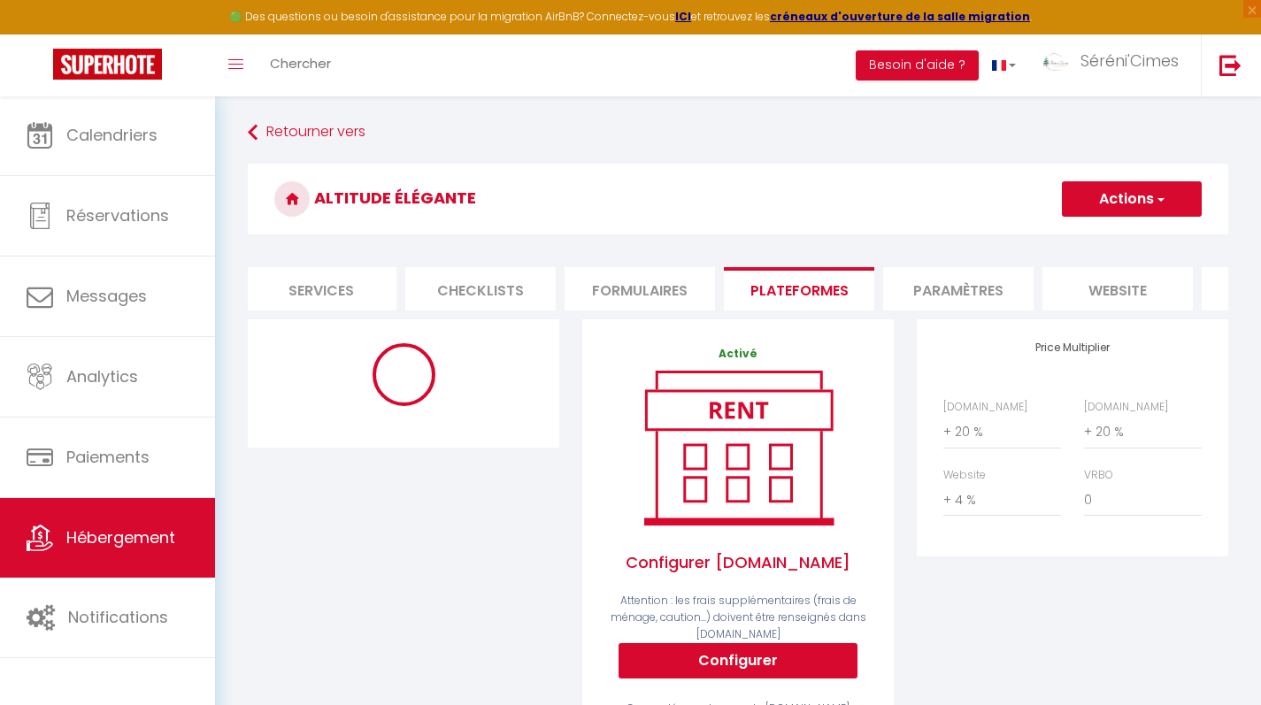
select select "270"
select select "well_reviewed_guests"
select select "EUR"
select select "12481-1480239002949297309"
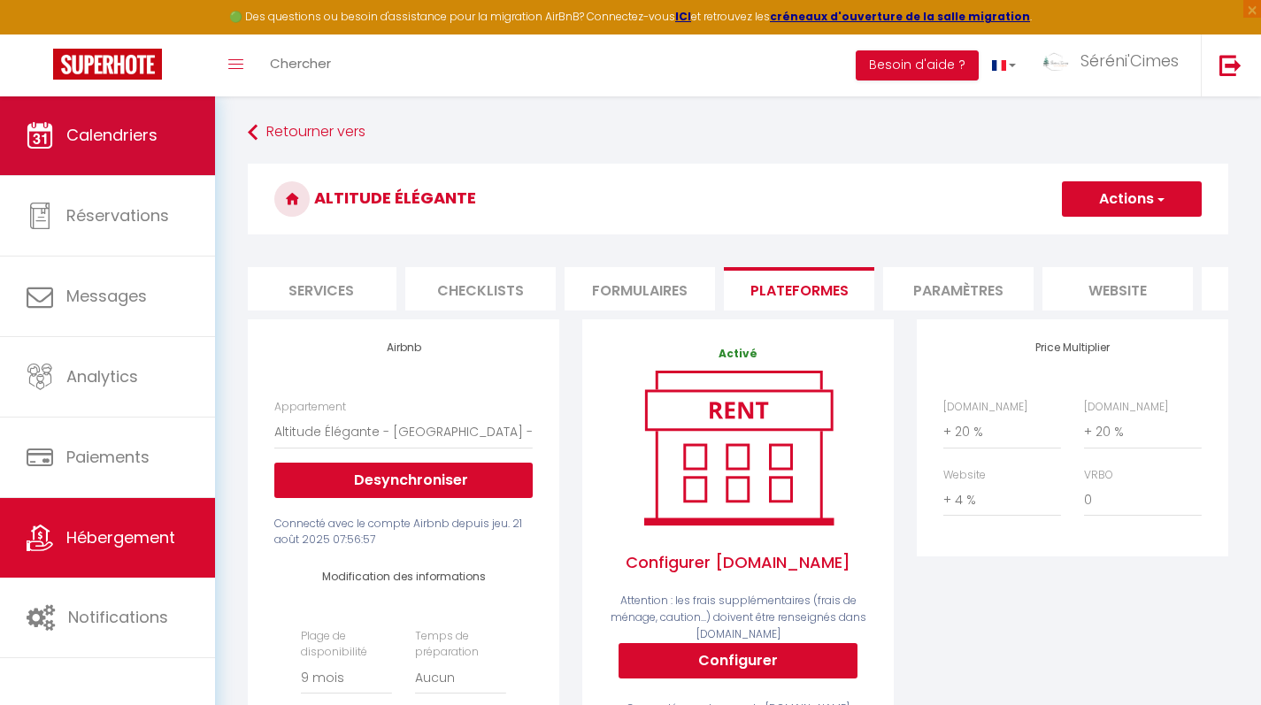
click at [85, 137] on span "Calendriers" at bounding box center [111, 135] width 91 height 22
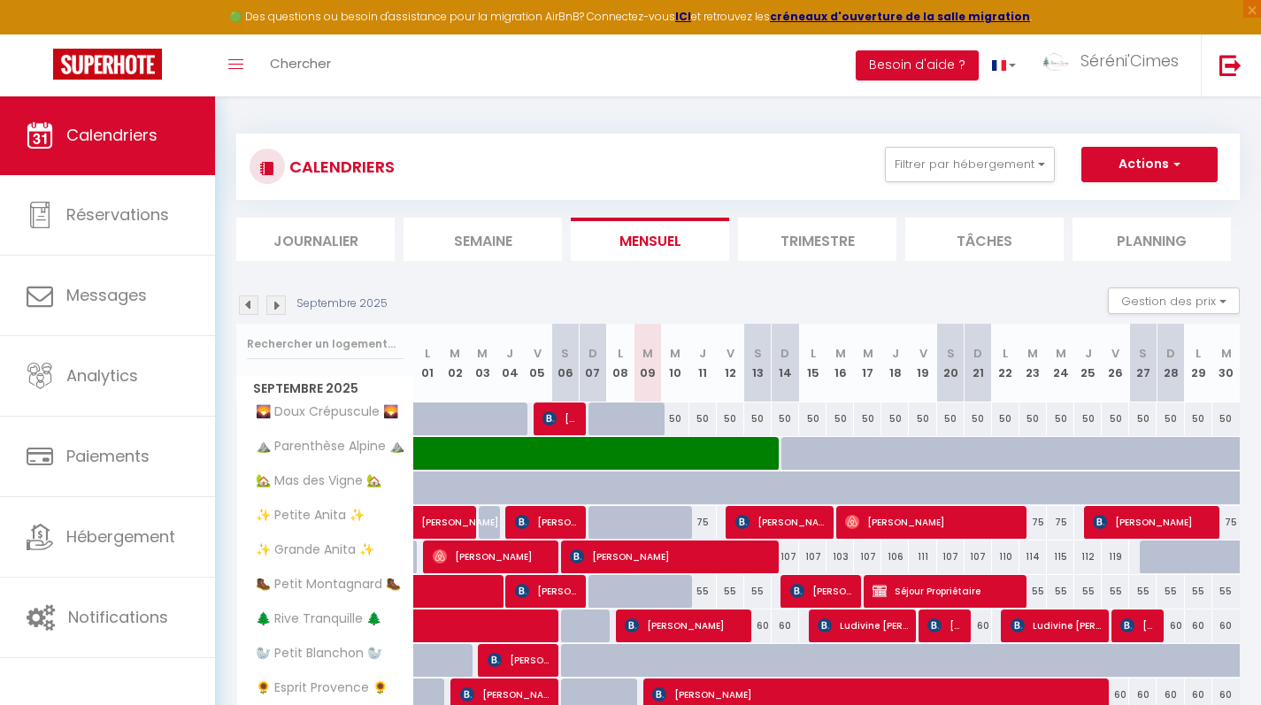
click at [250, 308] on img at bounding box center [248, 305] width 19 height 19
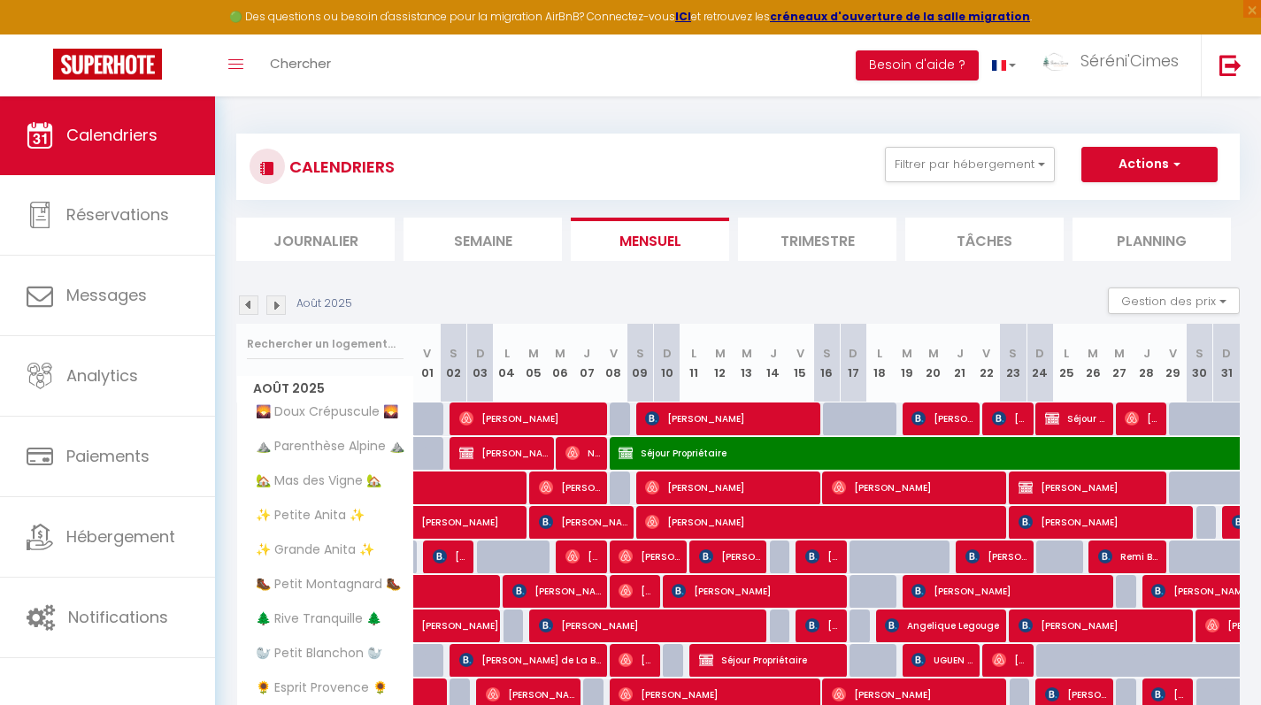
click at [482, 522] on span "[PERSON_NAME]" at bounding box center [502, 514] width 163 height 34
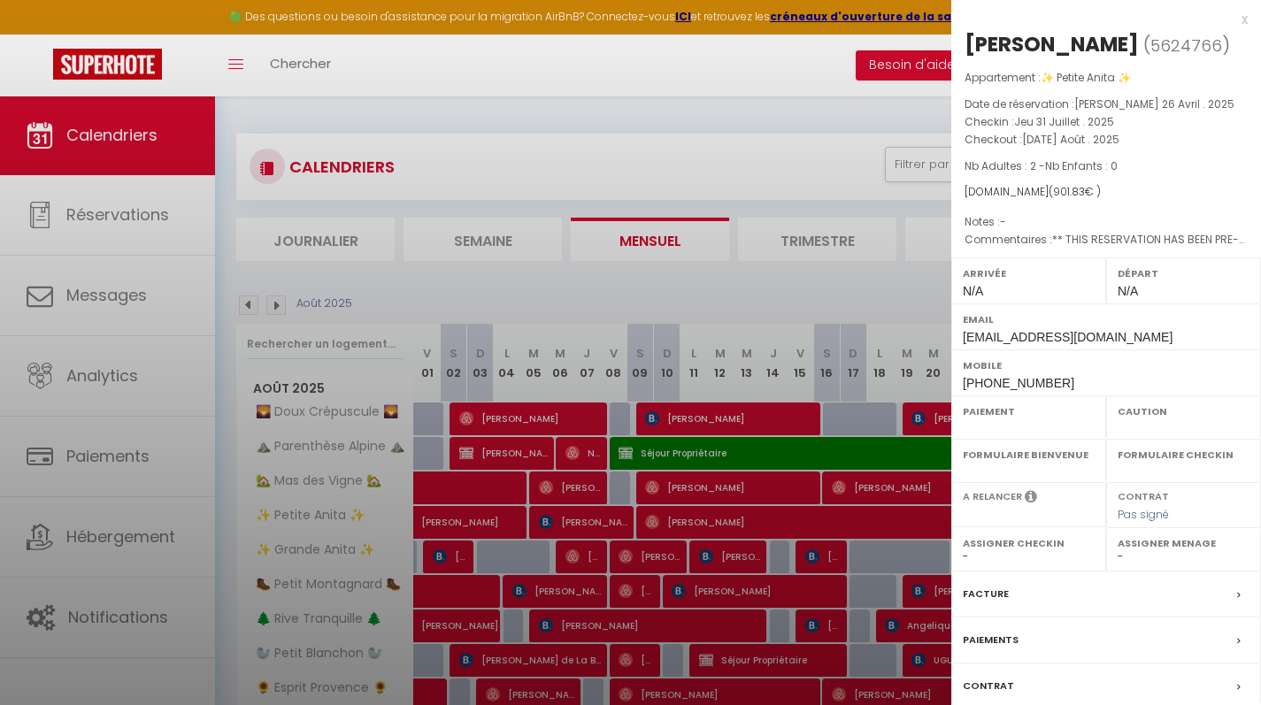
select select "OK"
select select "0"
select select "1"
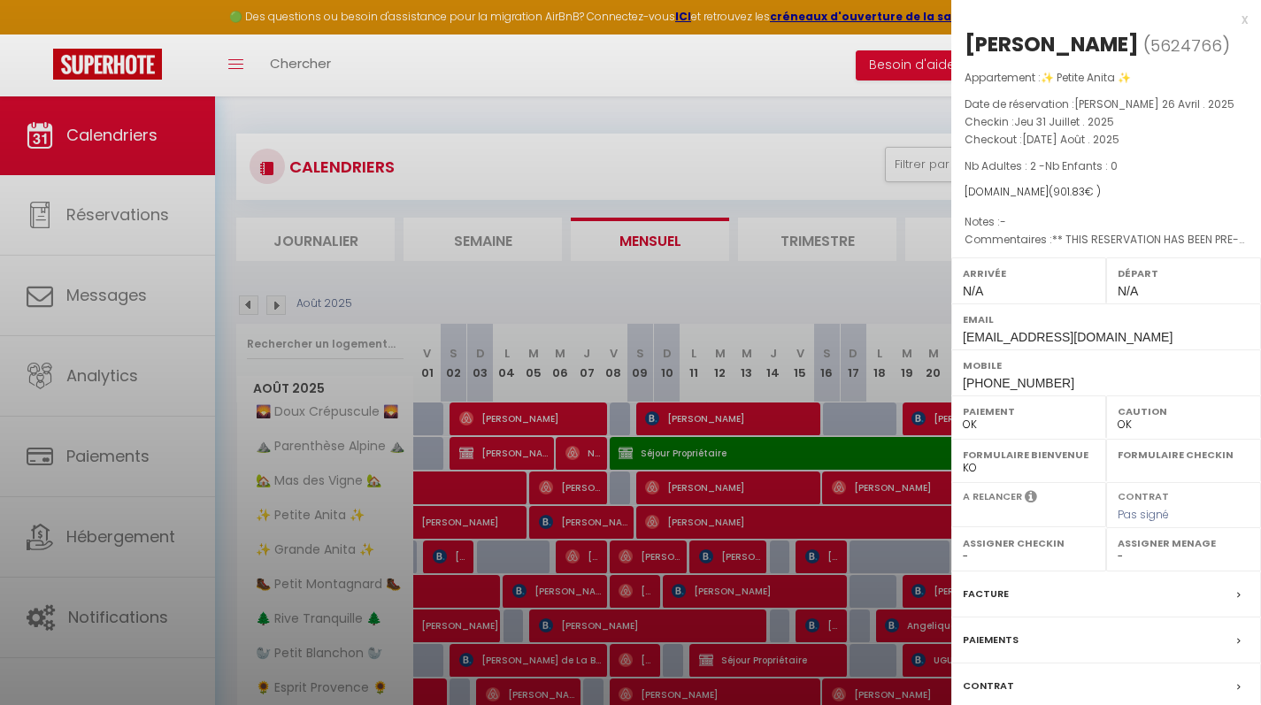
select select
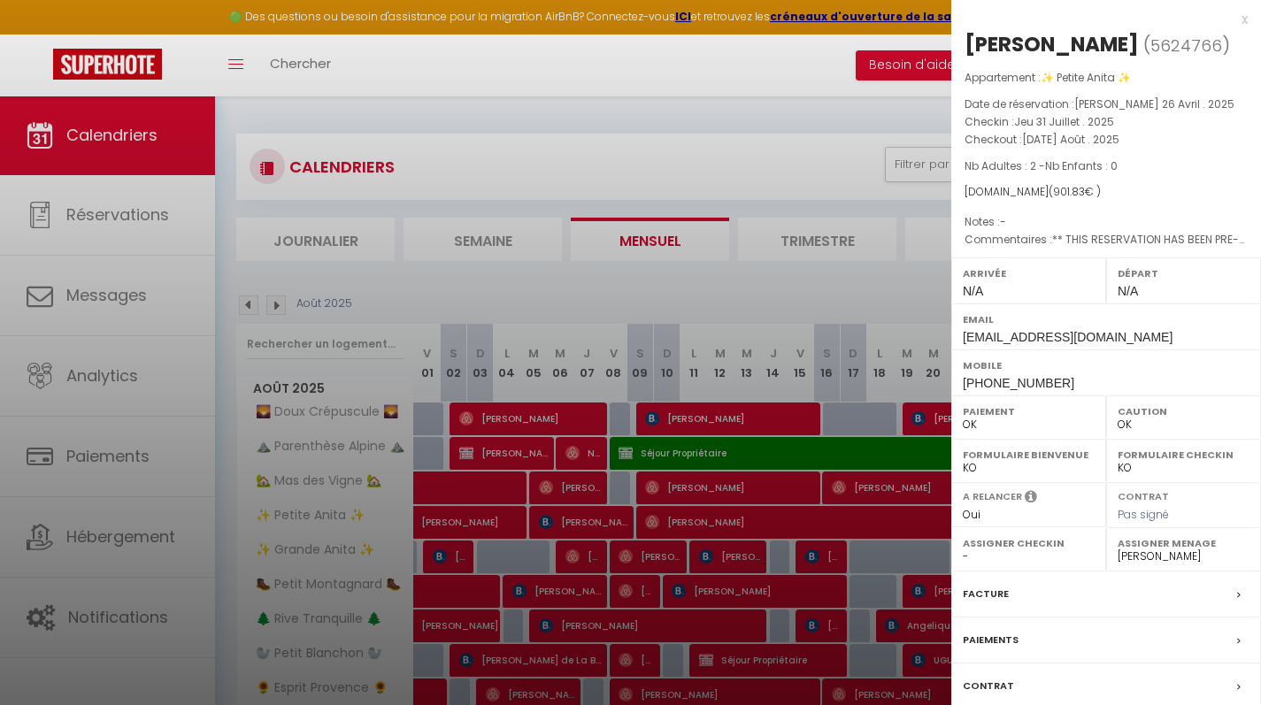
click at [742, 543] on div at bounding box center [630, 352] width 1261 height 705
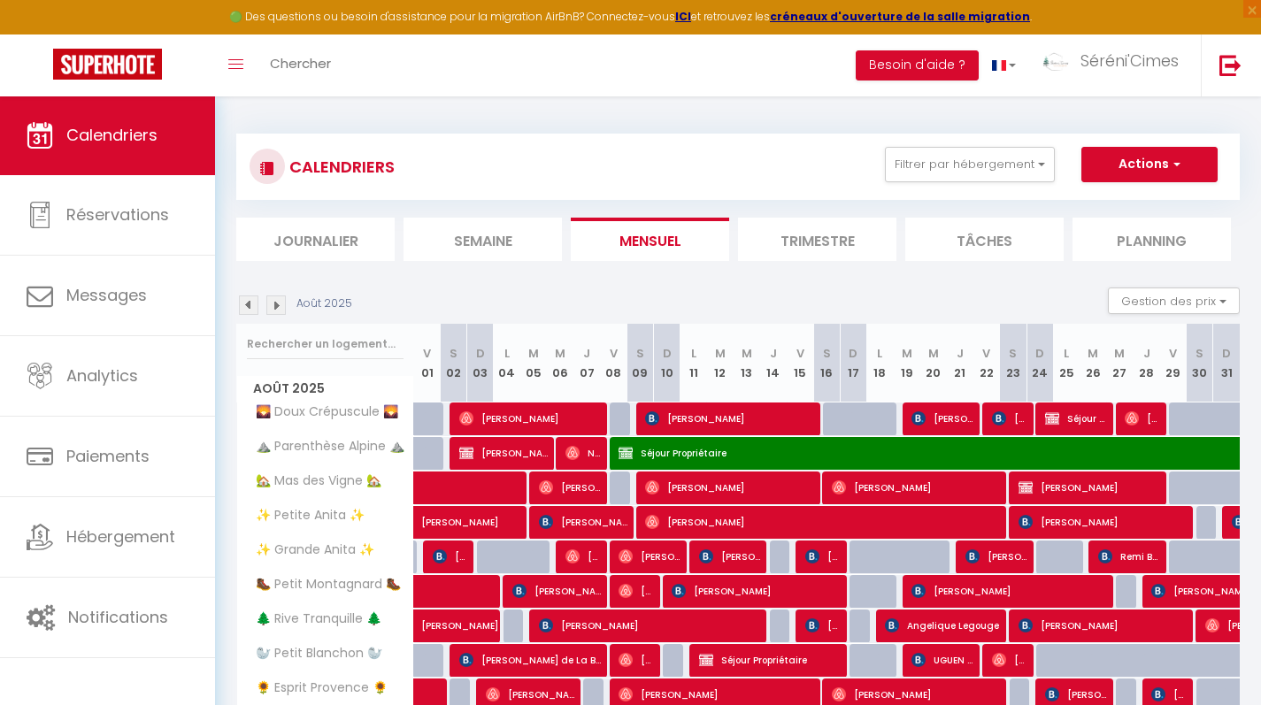
click at [727, 522] on span "[PERSON_NAME]" at bounding box center [822, 522] width 354 height 34
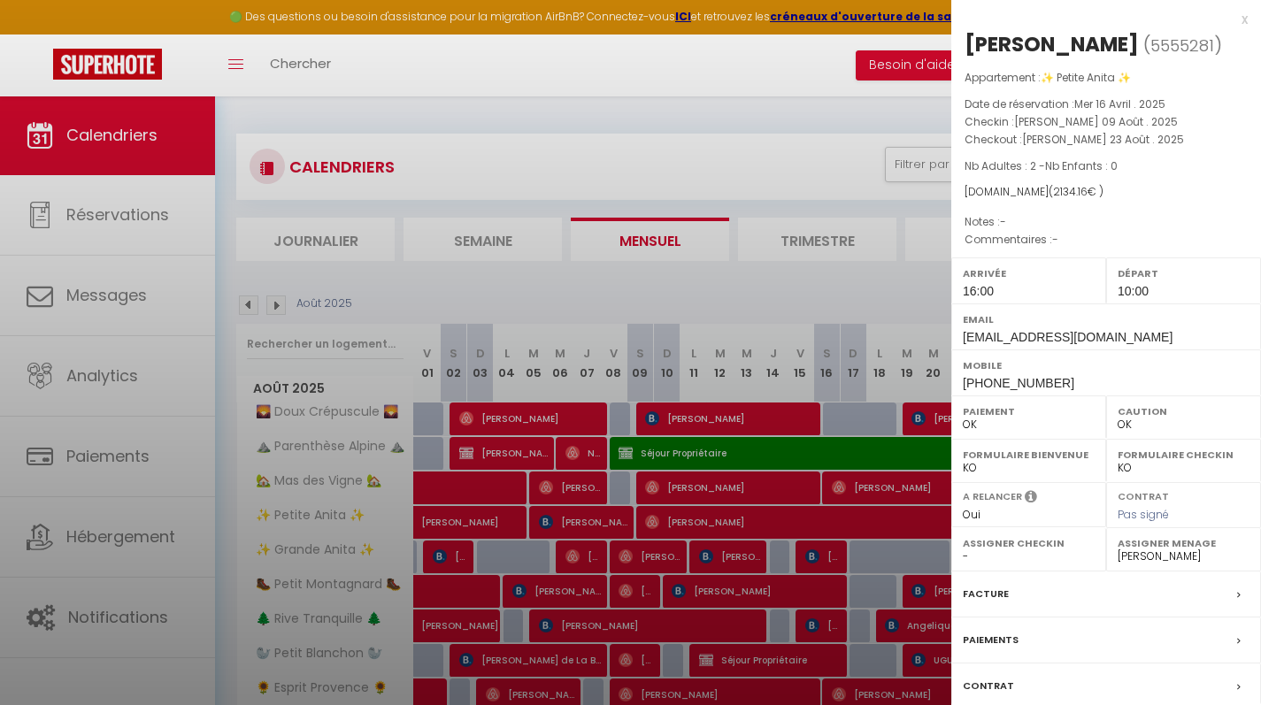
select select "44232"
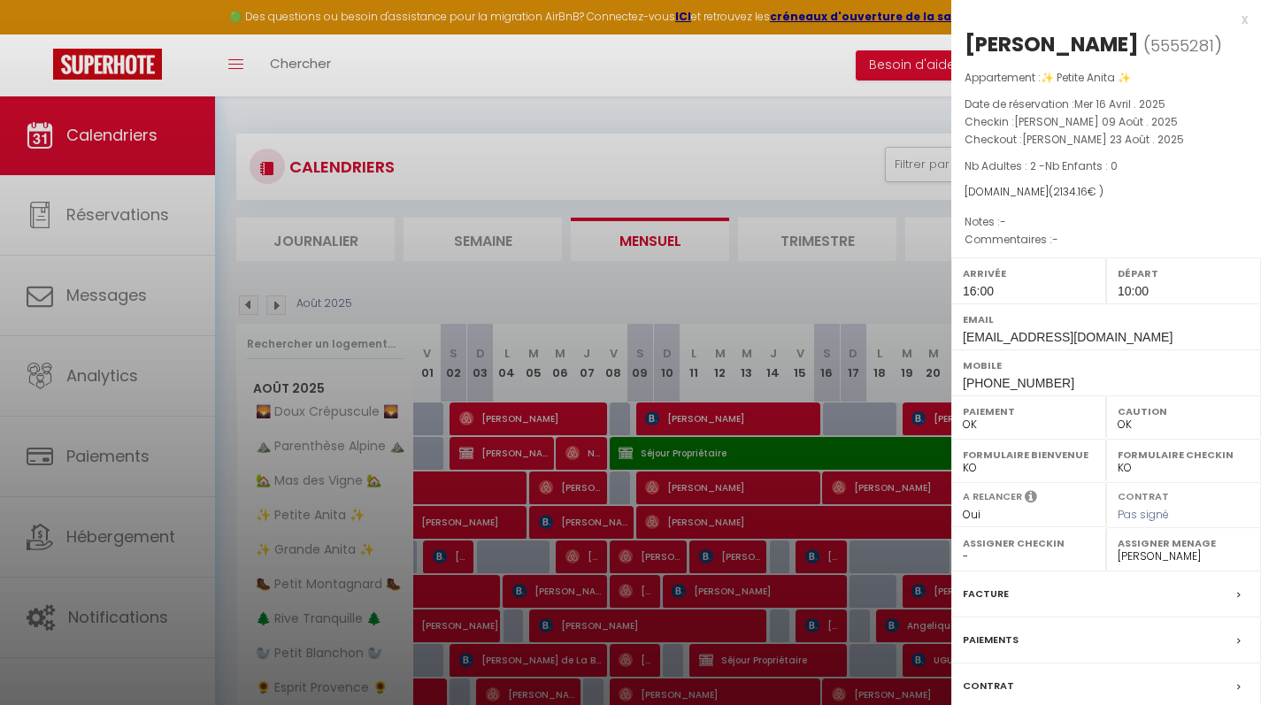
click at [678, 297] on div at bounding box center [630, 352] width 1261 height 705
